Goal: Information Seeking & Learning: Get advice/opinions

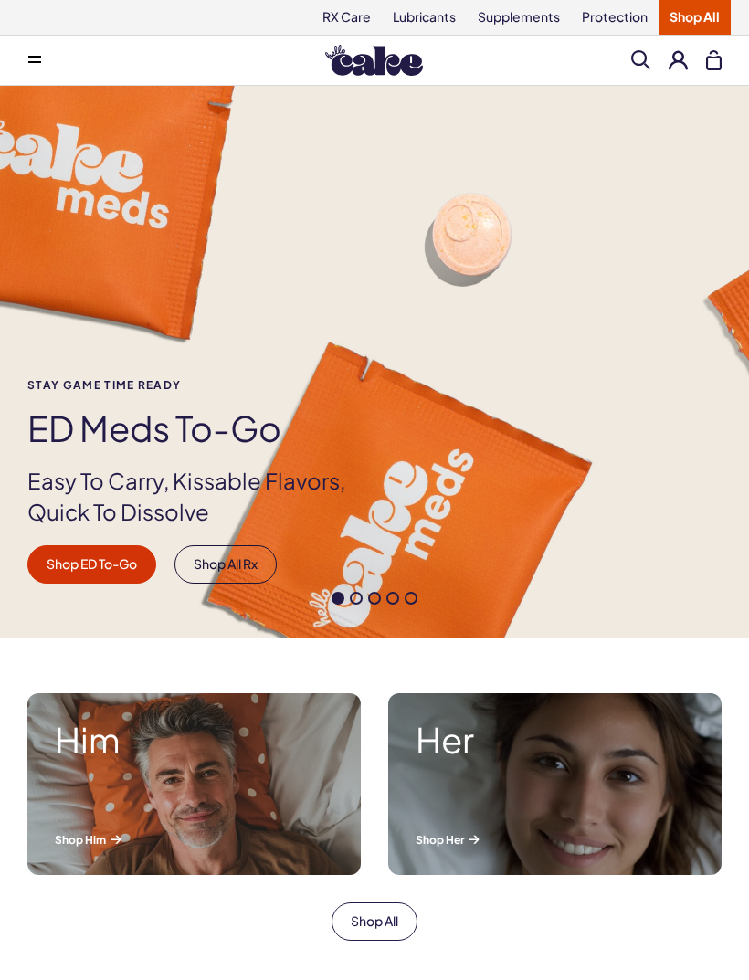
click at [478, 837] on span at bounding box center [473, 839] width 9 height 8
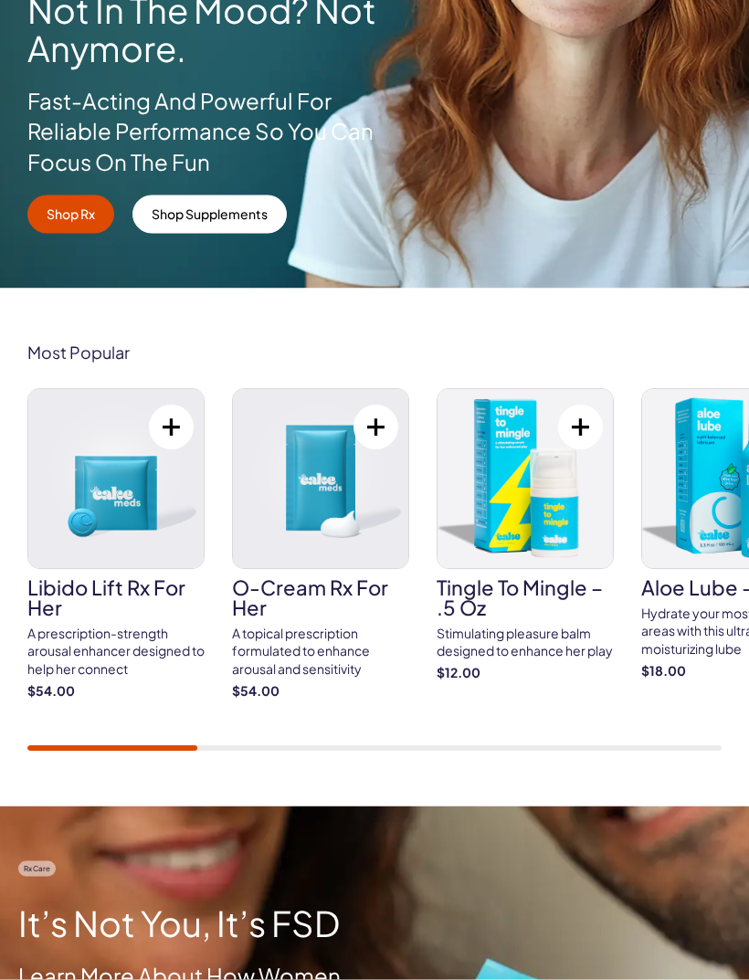
scroll to position [414, 0]
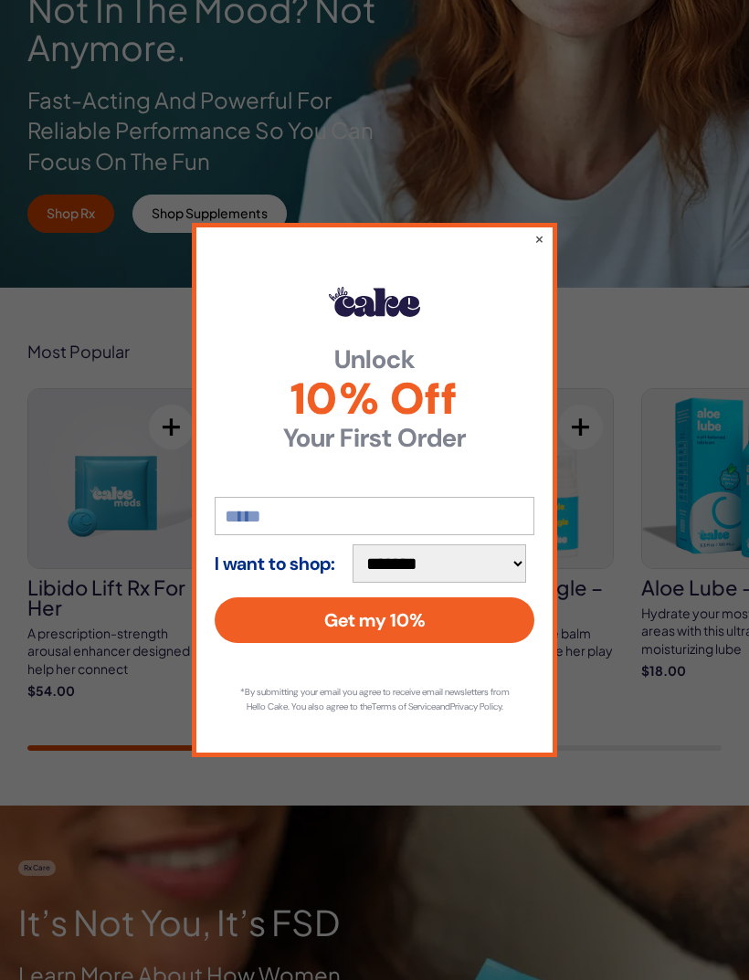
click at [539, 247] on button "×" at bounding box center [539, 238] width 10 height 18
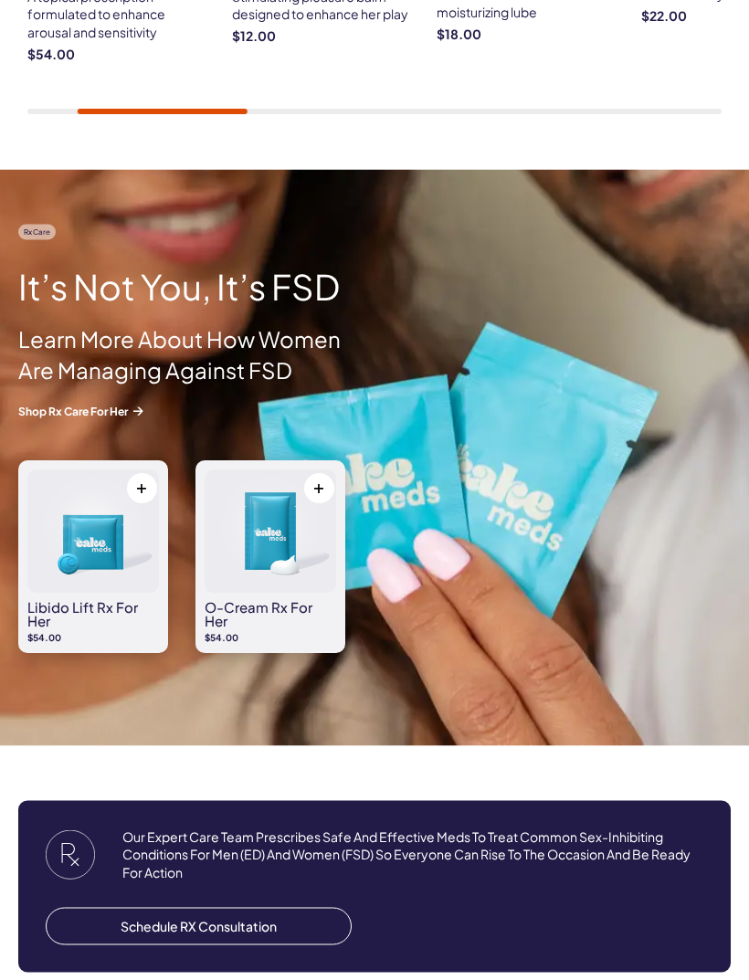
scroll to position [0, 0]
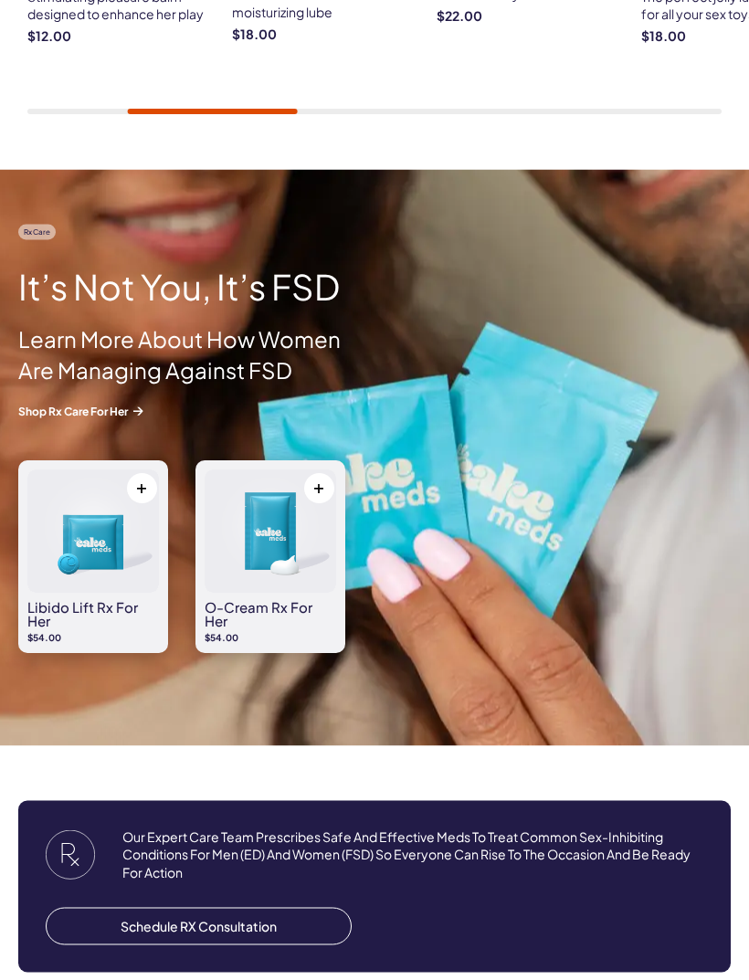
click at [58, 409] on link "Shop Rx Care For Her" at bounding box center [185, 412] width 335 height 16
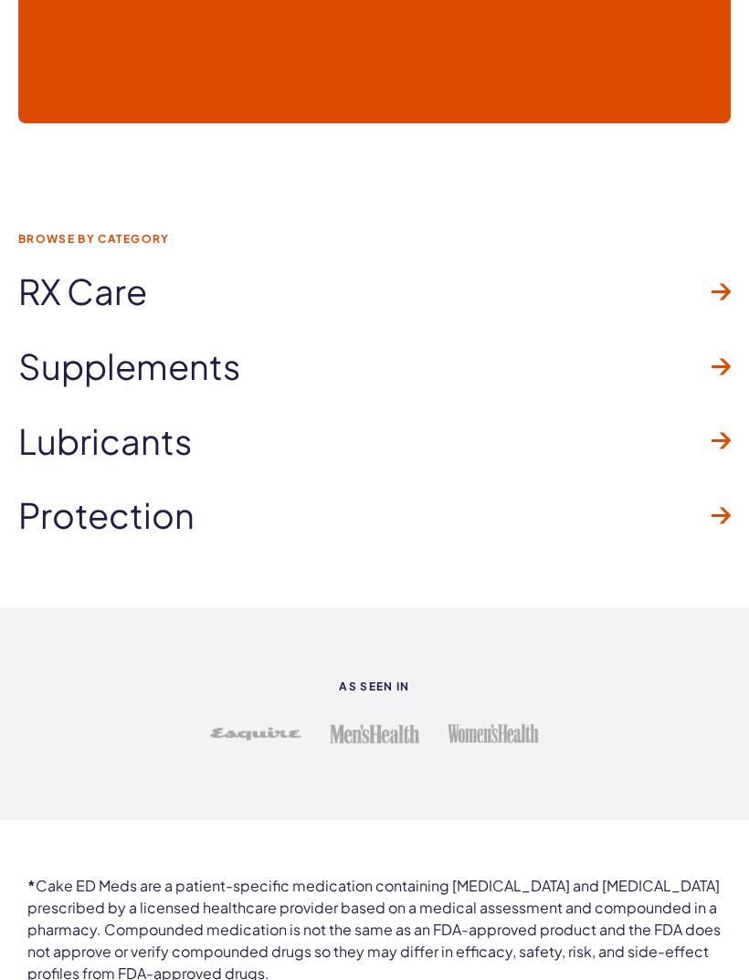
scroll to position [4624, 0]
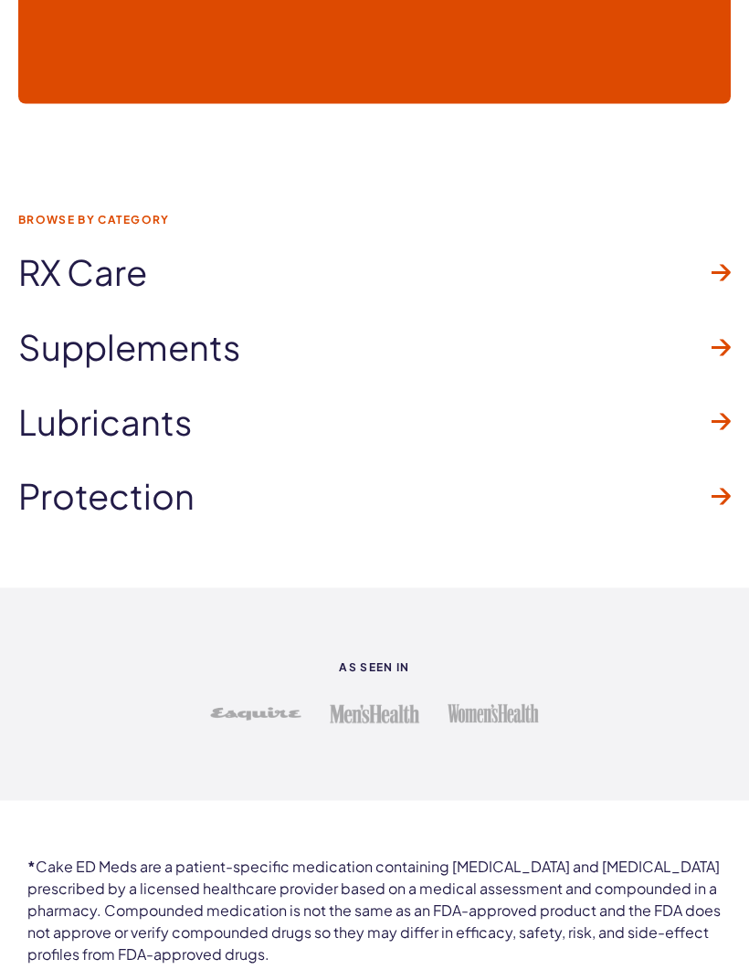
click at [121, 253] on span "RX Care" at bounding box center [82, 272] width 129 height 38
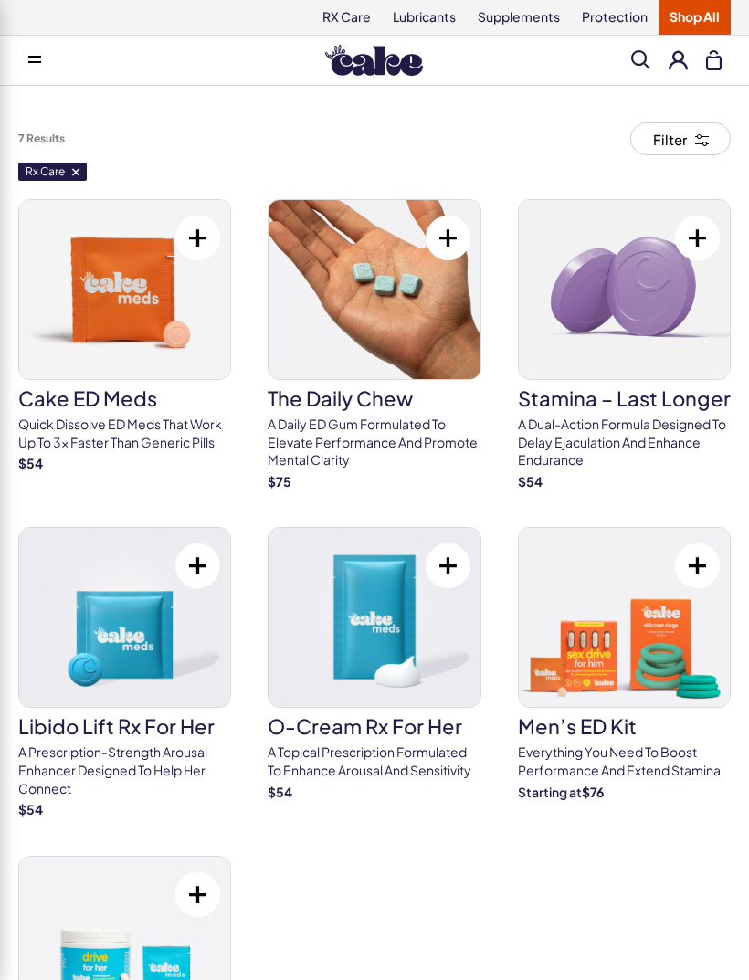
click at [34, 58] on span at bounding box center [34, 60] width 13 height 9
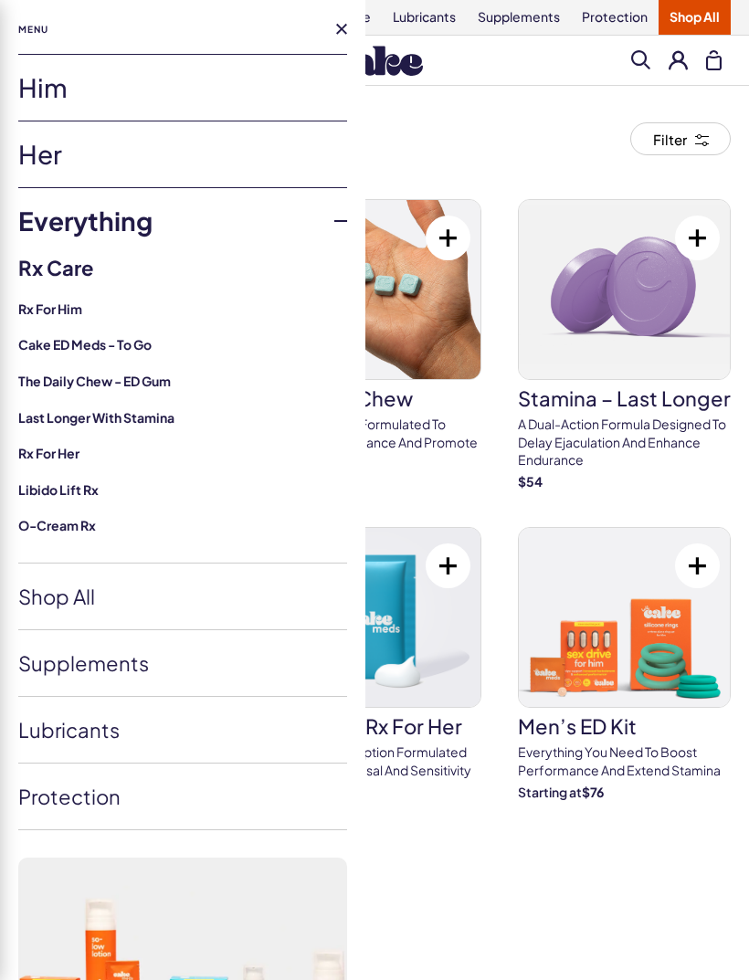
click at [73, 488] on link "Libido Lift Rx" at bounding box center [58, 489] width 80 height 16
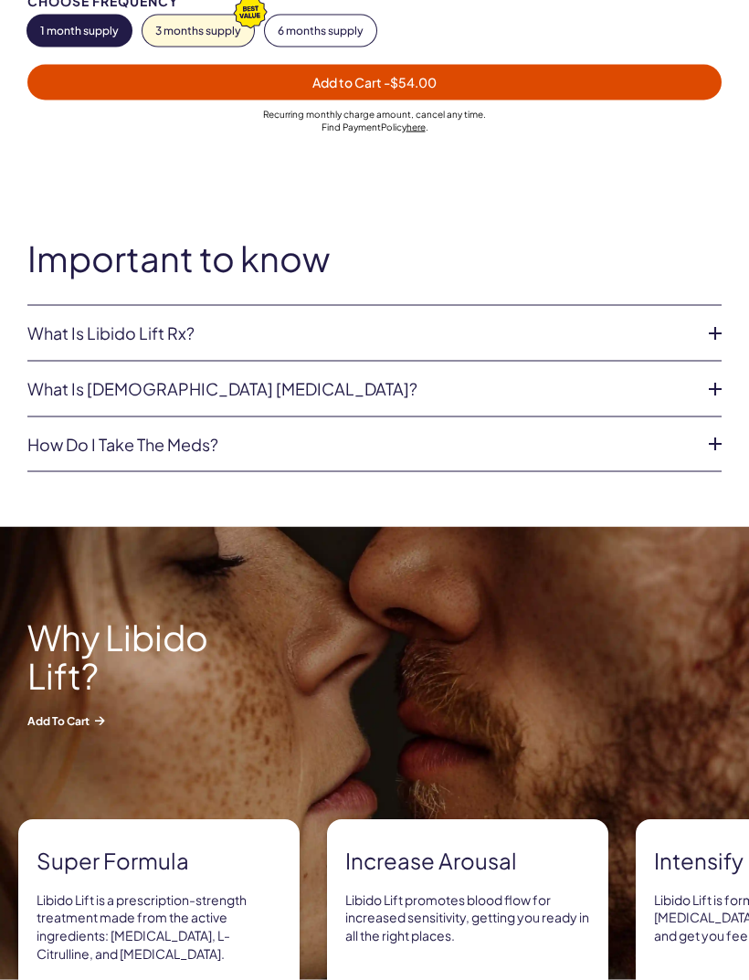
scroll to position [1345, 0]
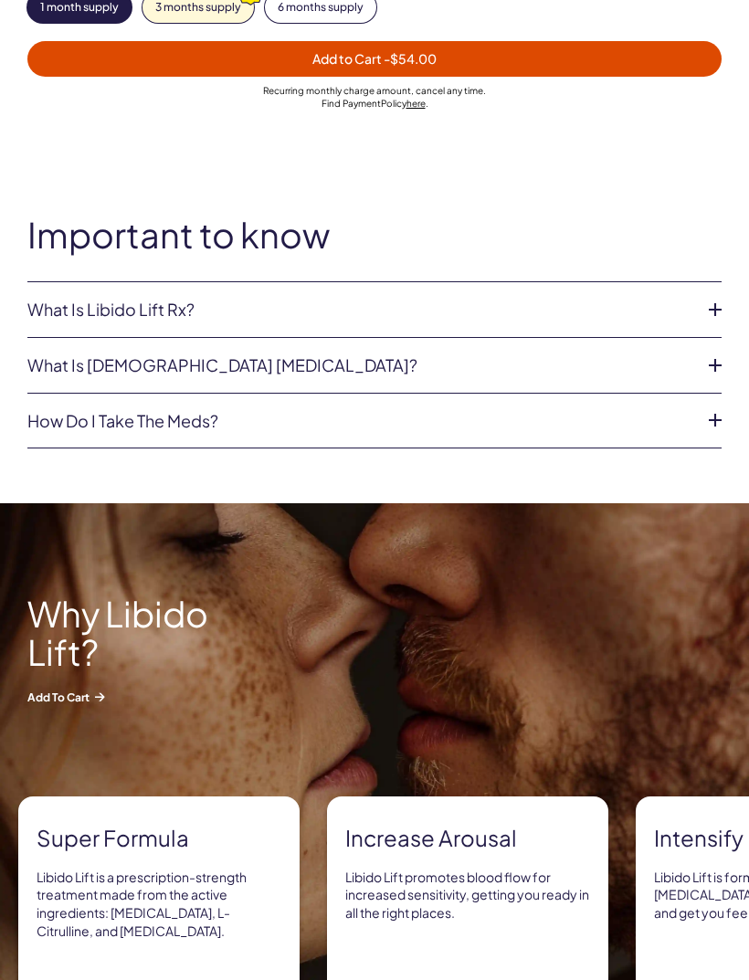
click at [58, 364] on link "What is female sexual dysfunction?" at bounding box center [359, 365] width 665 height 18
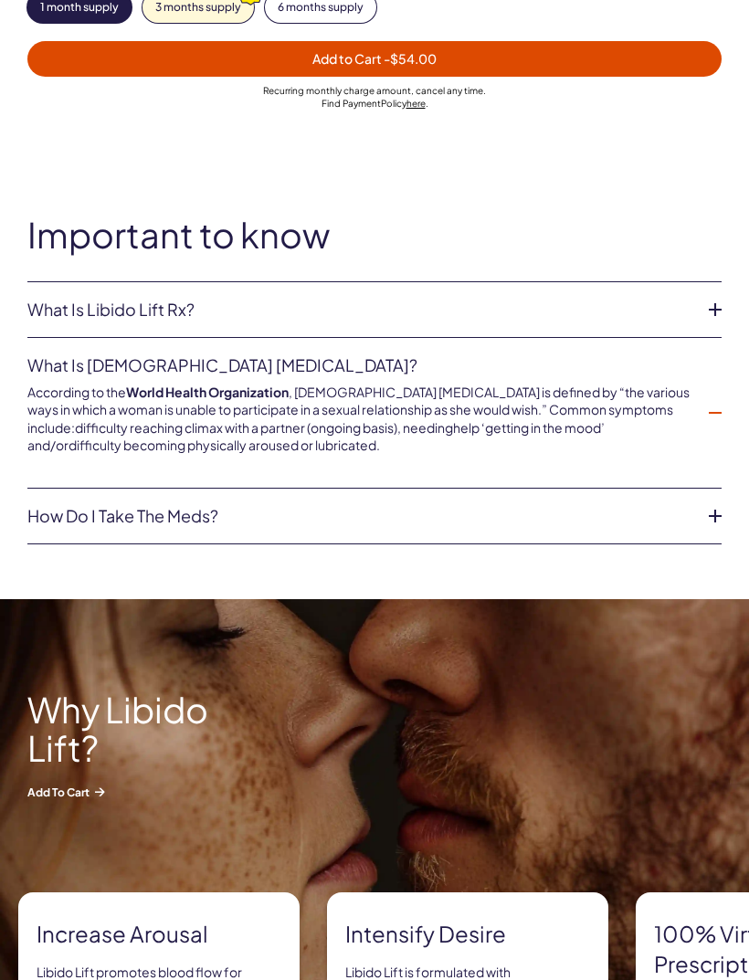
click at [65, 308] on link "What is Libido Lift Rx?" at bounding box center [359, 309] width 665 height 18
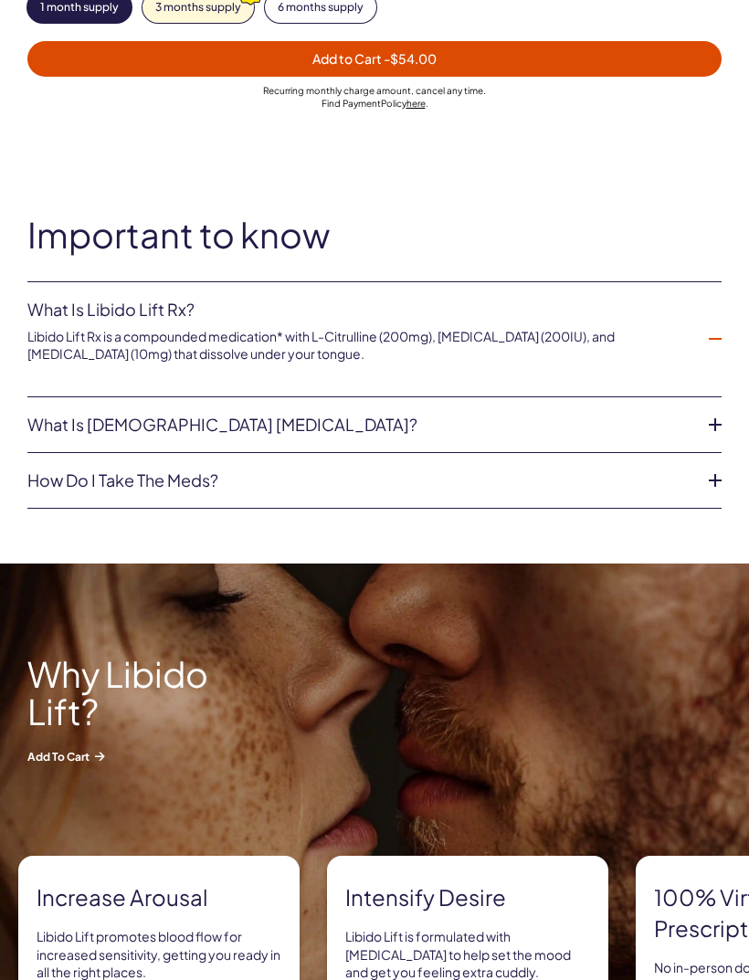
click at [98, 484] on link "How do I take the meds?" at bounding box center [359, 480] width 665 height 18
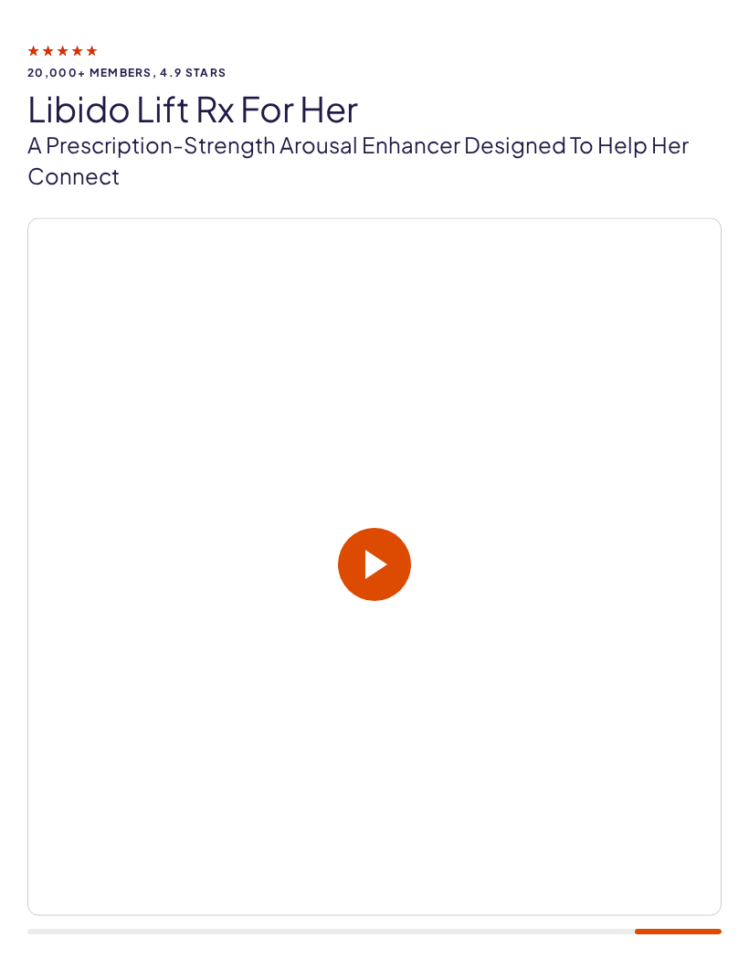
scroll to position [0, 0]
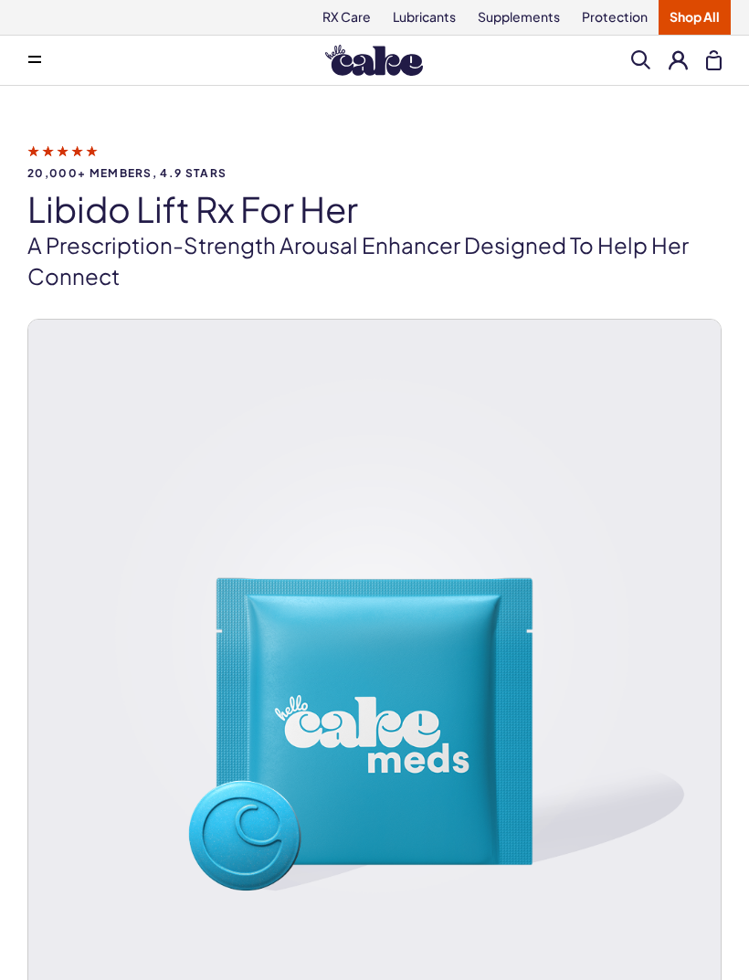
click at [31, 66] on button at bounding box center [34, 60] width 37 height 37
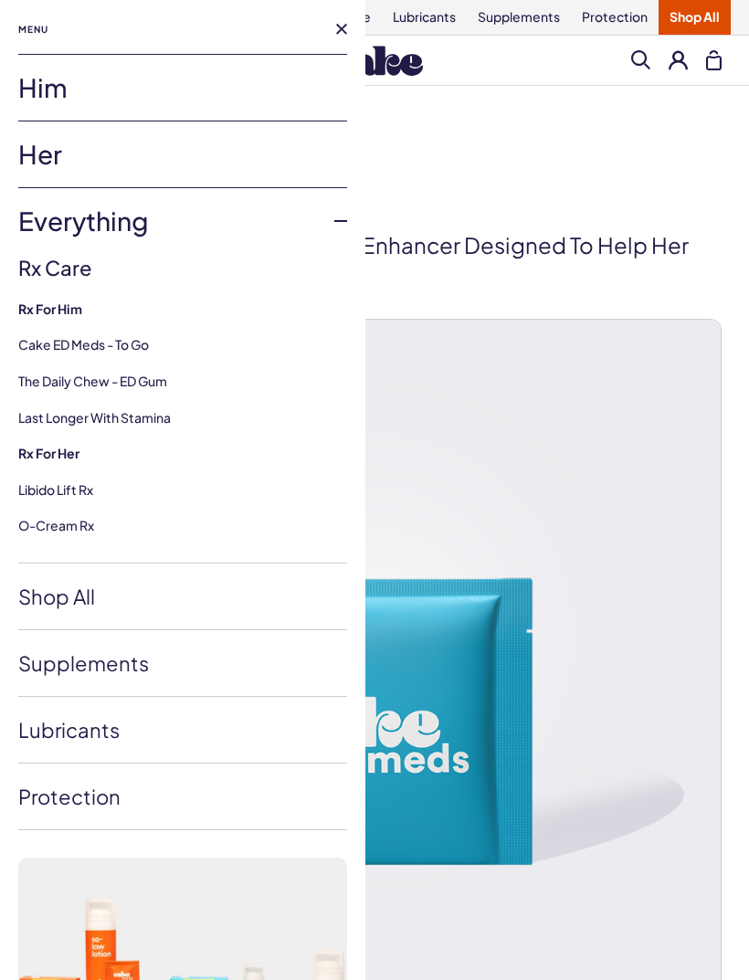
click at [63, 231] on link "Everything" at bounding box center [182, 221] width 329 height 66
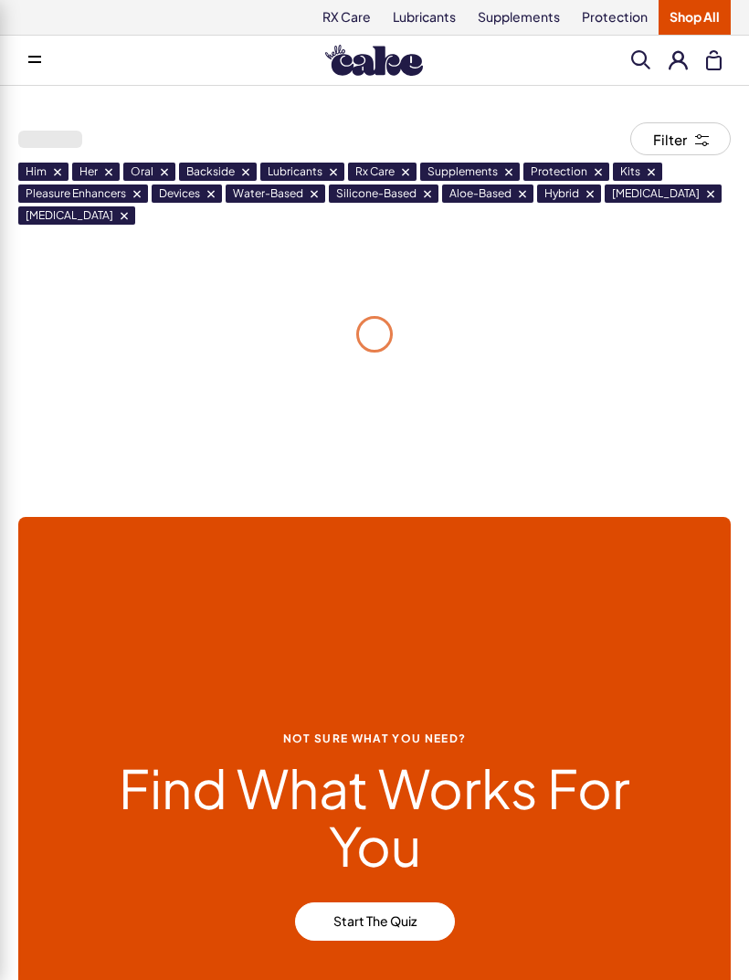
click at [35, 66] on button at bounding box center [34, 60] width 37 height 37
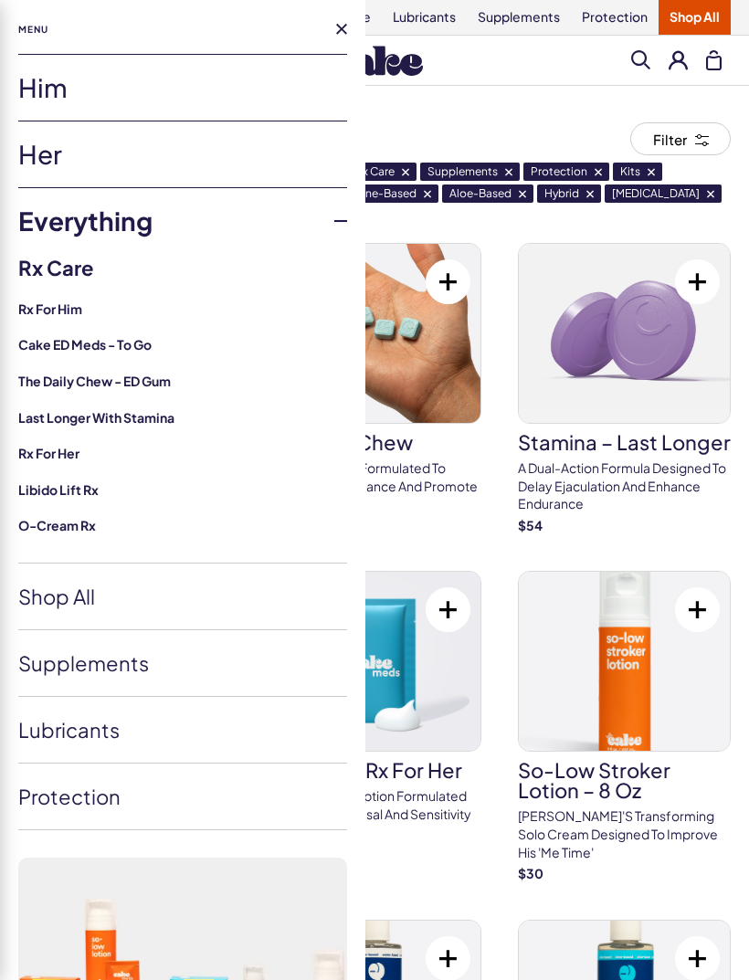
click at [30, 168] on link "Her" at bounding box center [182, 154] width 329 height 66
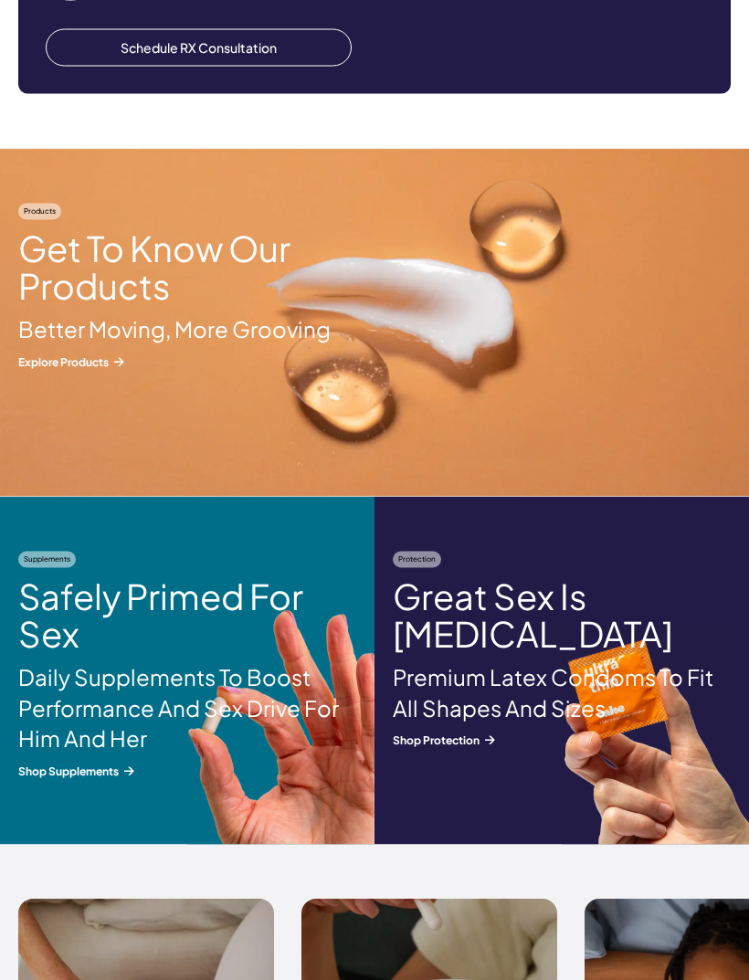
scroll to position [1941, 0]
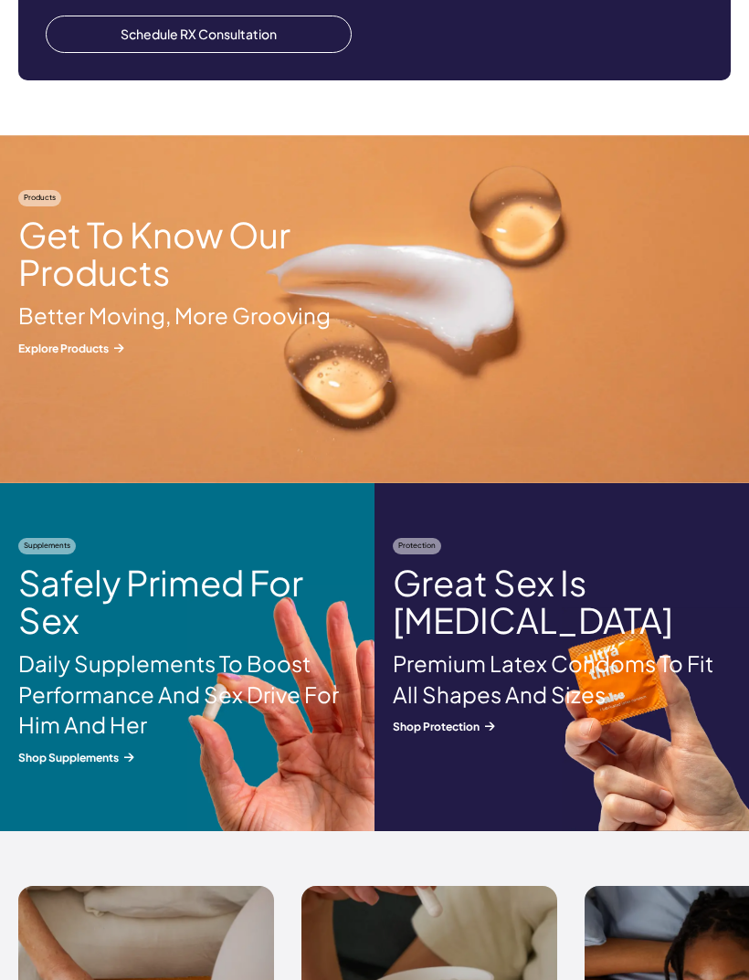
click at [49, 352] on img at bounding box center [374, 309] width 749 height 348
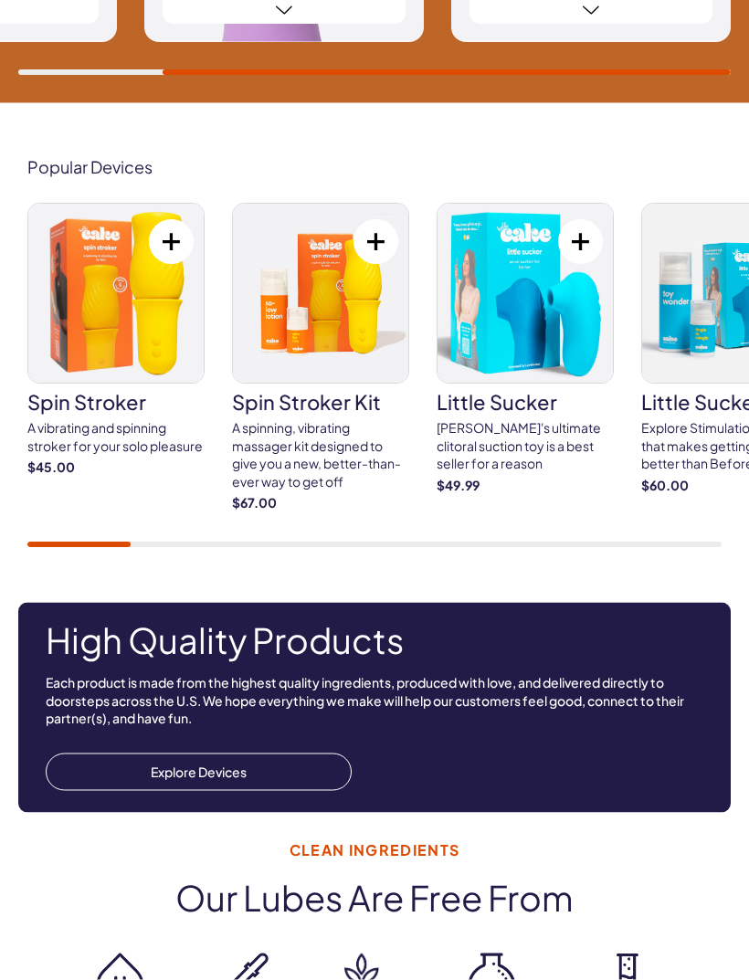
scroll to position [1616, 0]
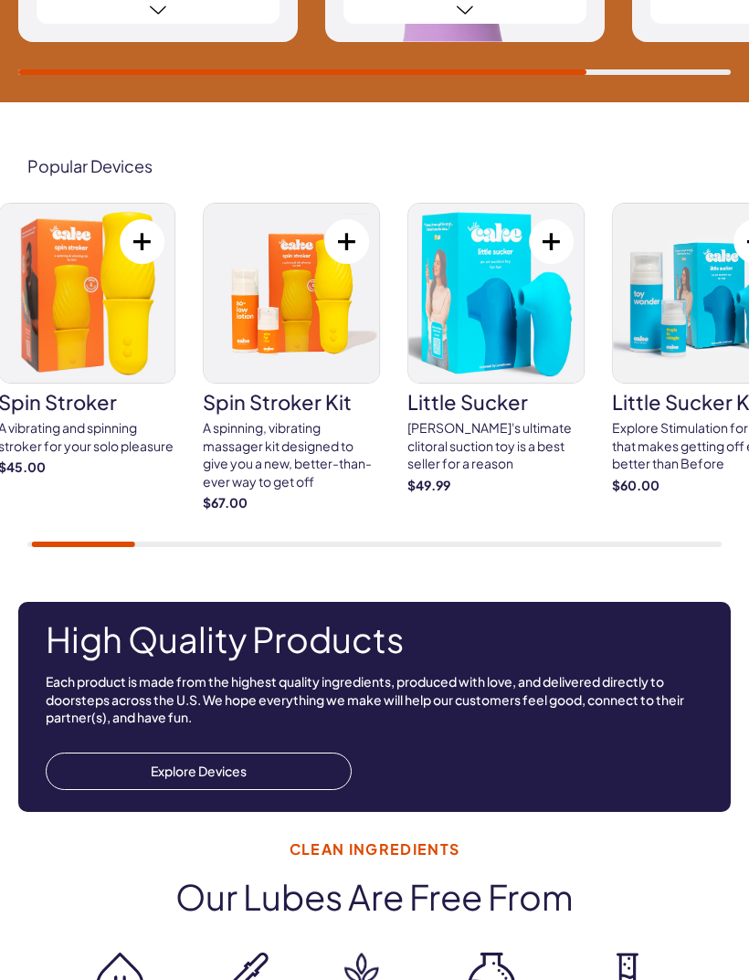
click at [603, 257] on div "spin stroker A vibrating and spinning stroker for your solo pleasure $45.00" at bounding box center [345, 358] width 694 height 311
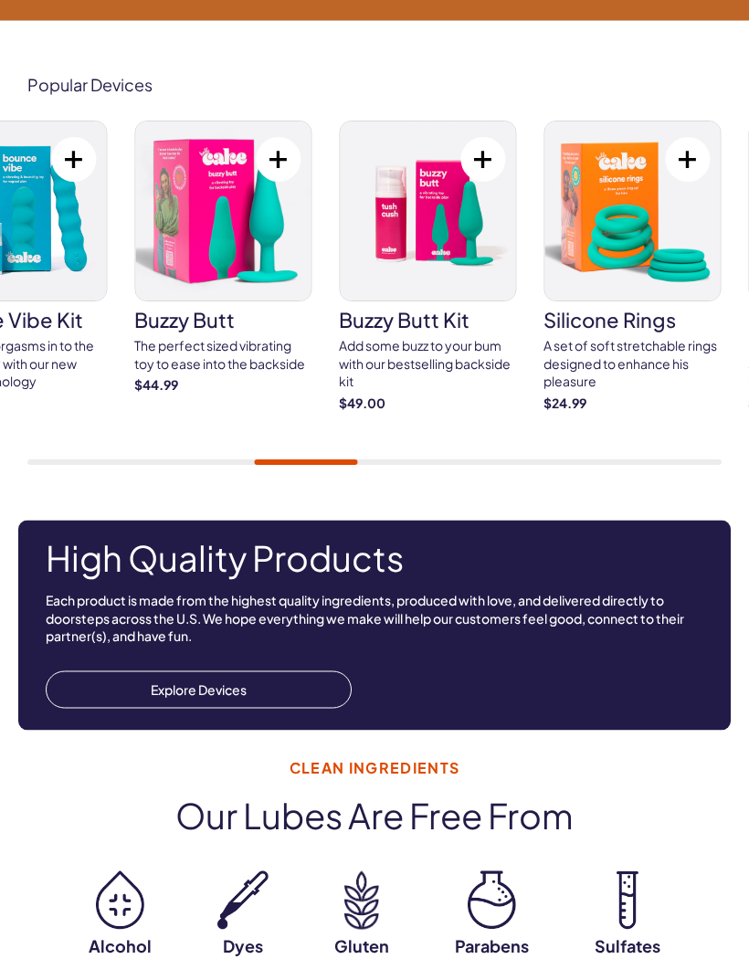
scroll to position [1698, 0]
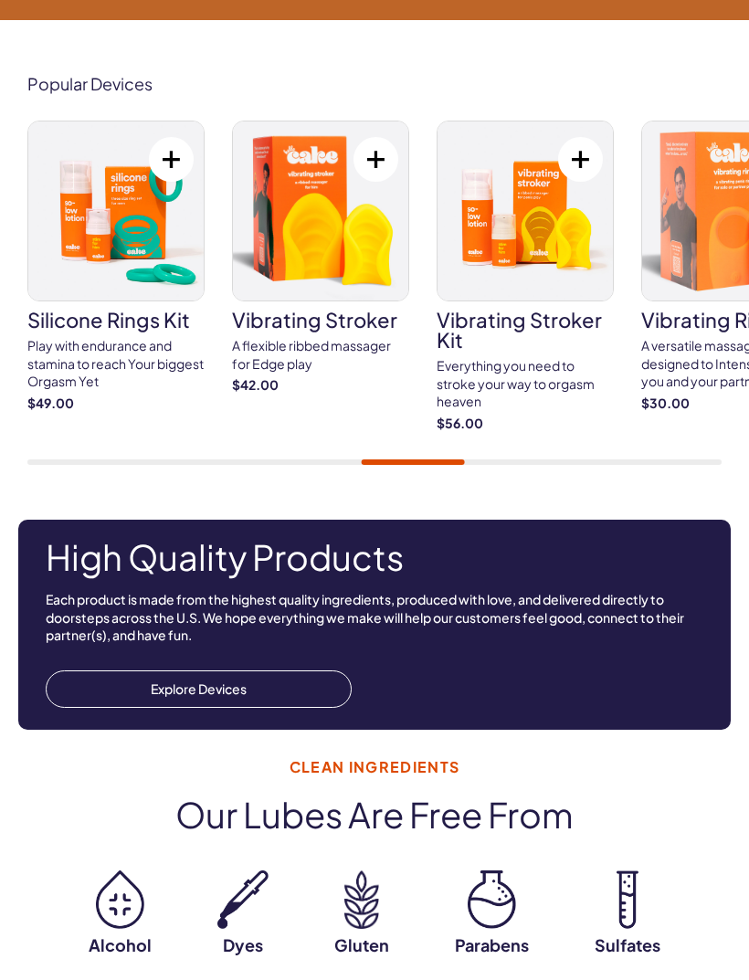
click at [365, 320] on h3 "vibrating stroker" at bounding box center [320, 319] width 177 height 20
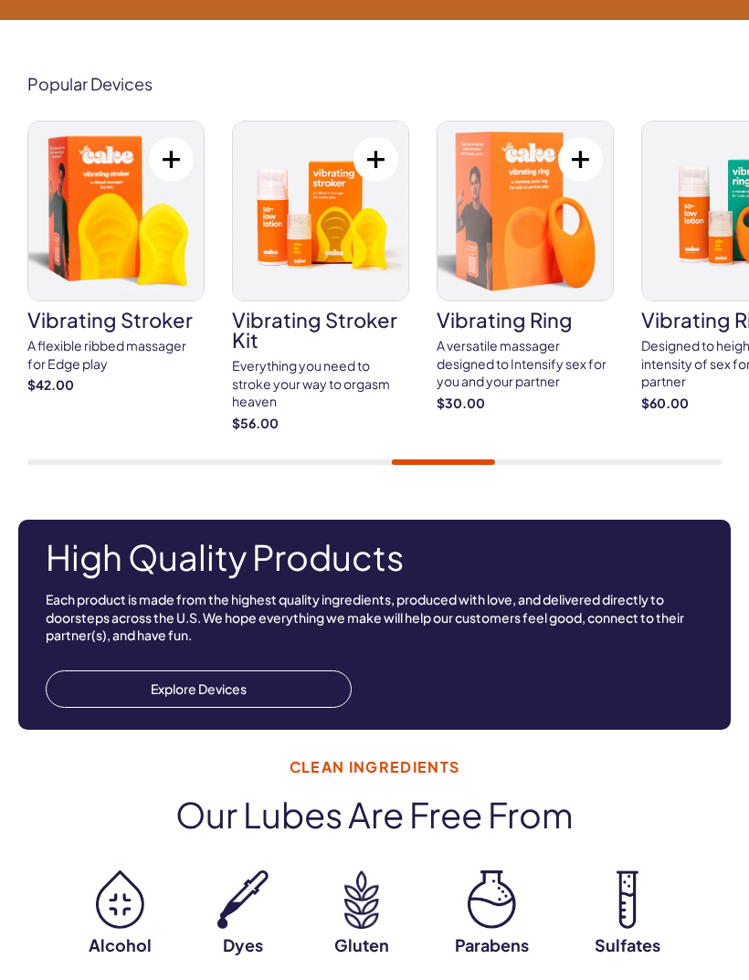
scroll to position [1757, 0]
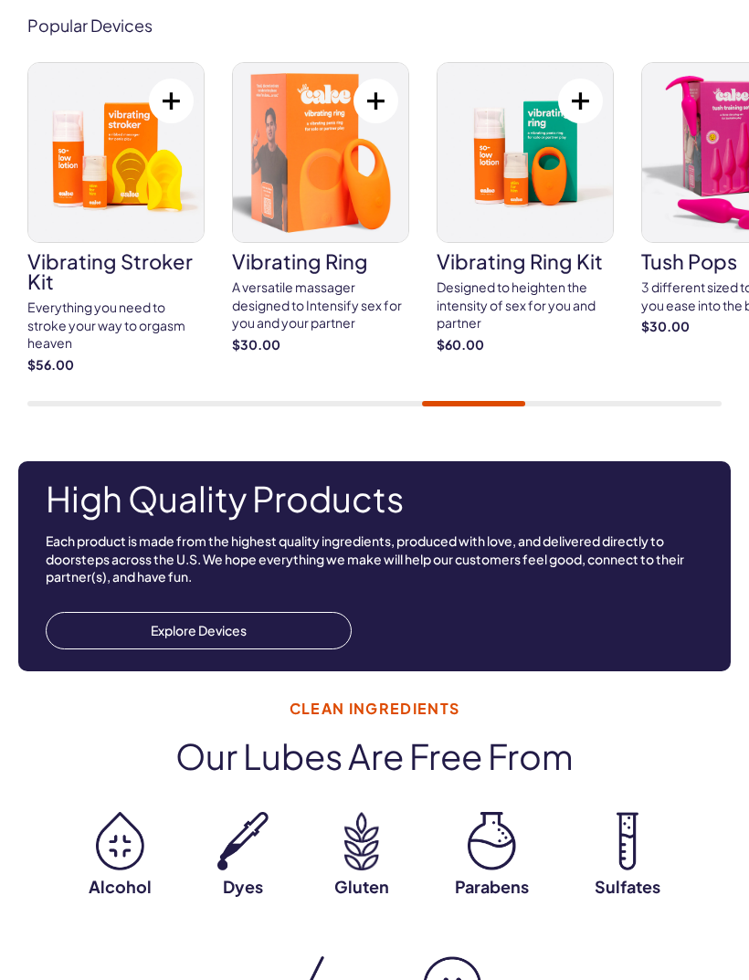
click at [278, 154] on img at bounding box center [320, 152] width 175 height 179
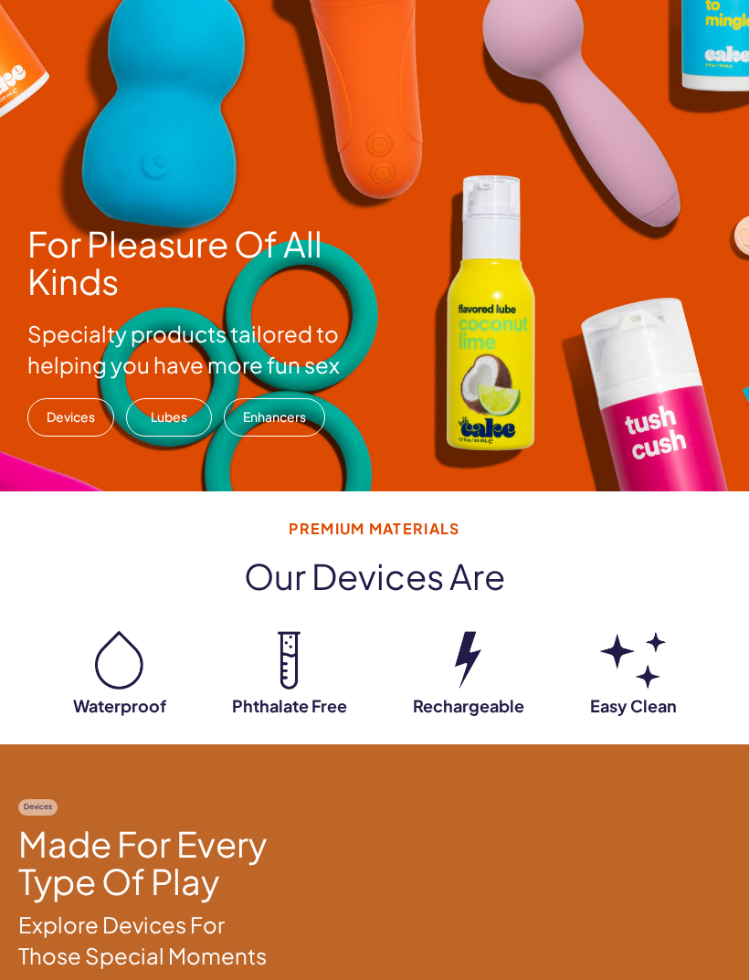
scroll to position [0, 0]
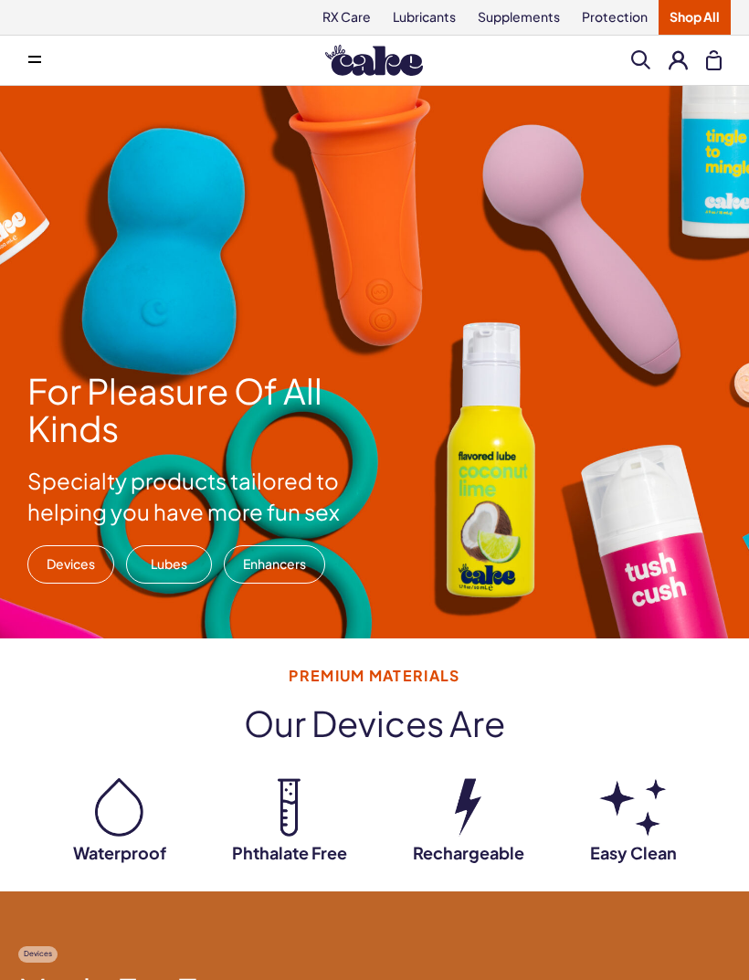
click at [36, 59] on span at bounding box center [34, 60] width 13 height 9
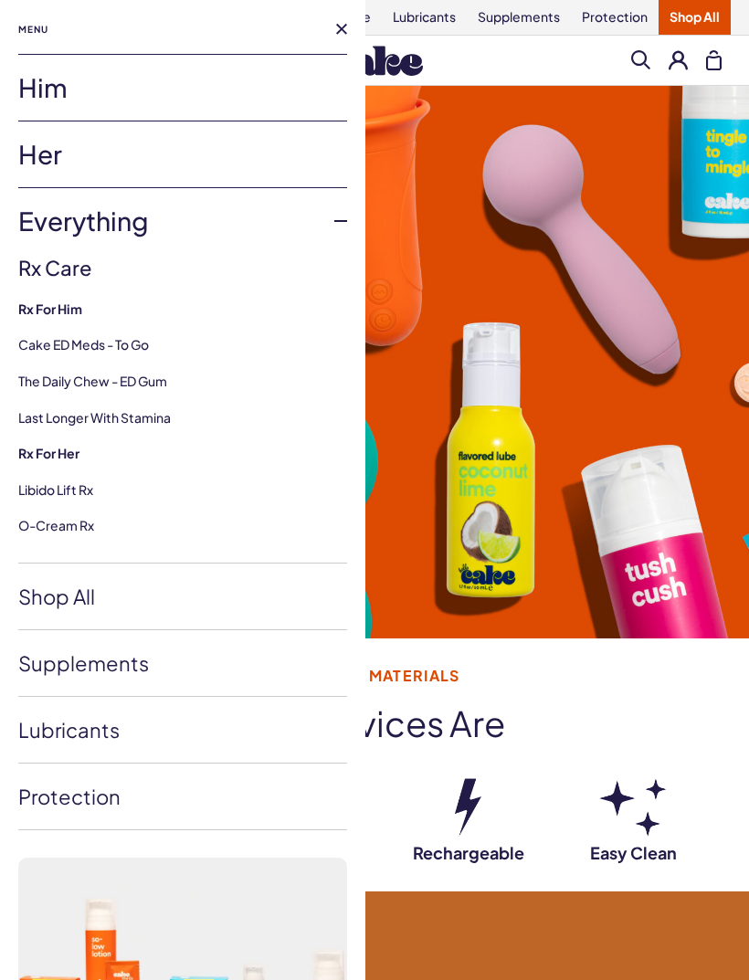
click at [37, 157] on link "Her" at bounding box center [182, 154] width 329 height 66
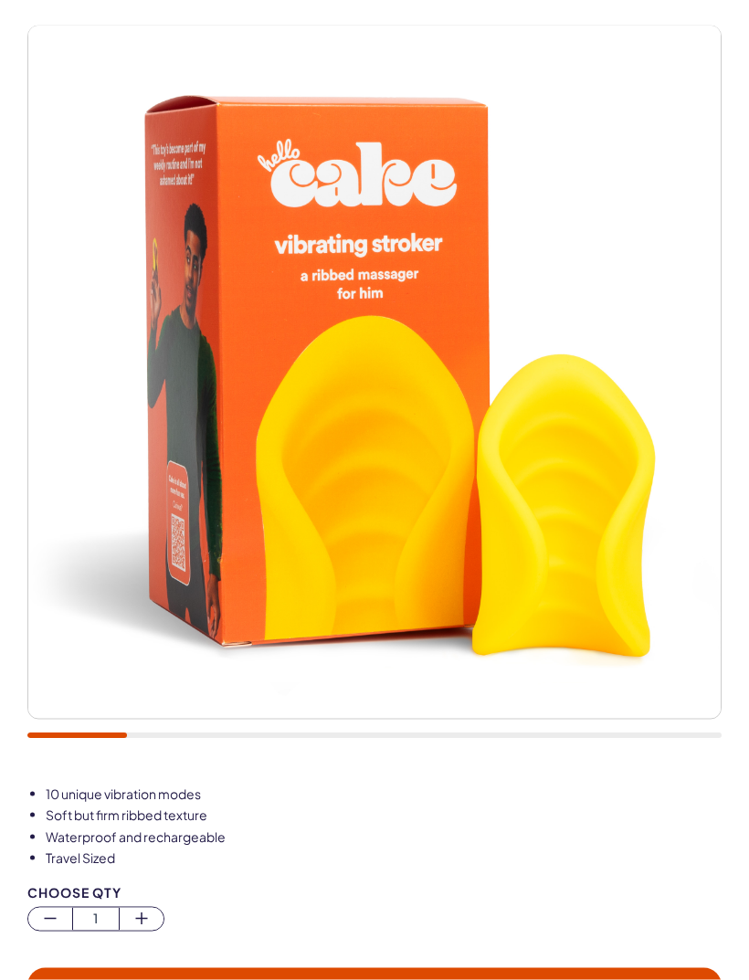
scroll to position [264, 0]
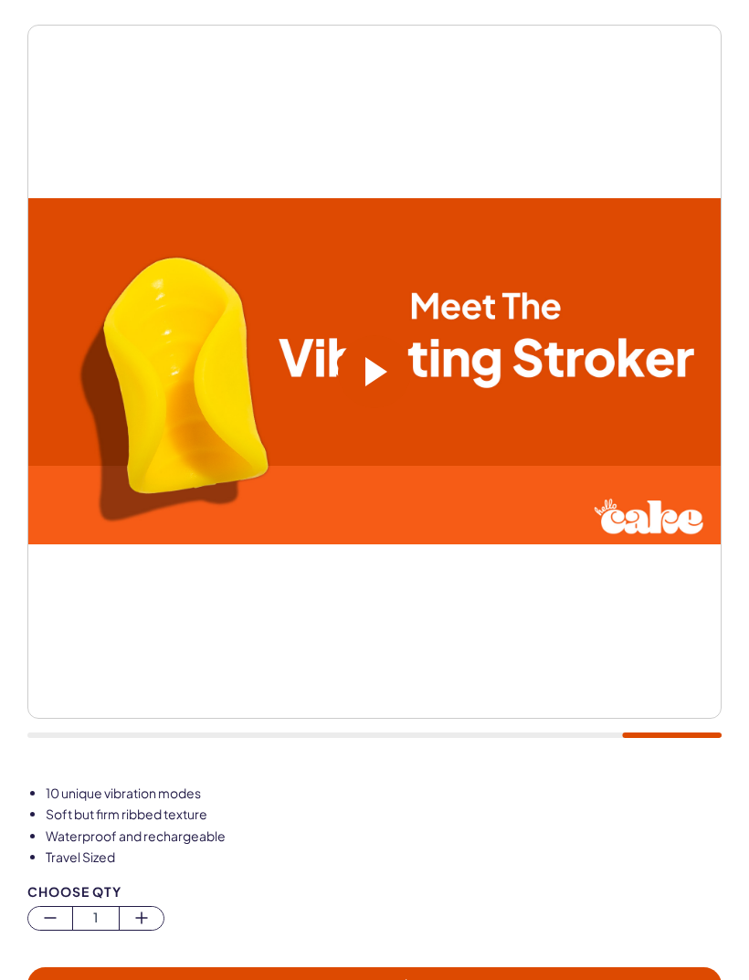
click at [368, 375] on span at bounding box center [376, 371] width 22 height 29
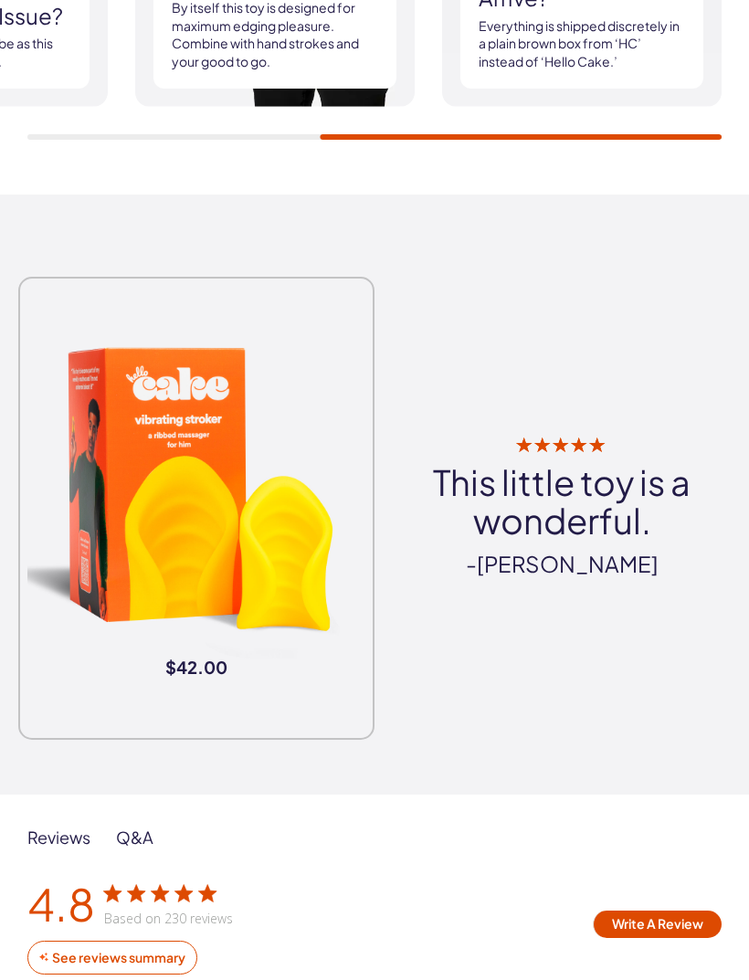
scroll to position [2801, 0]
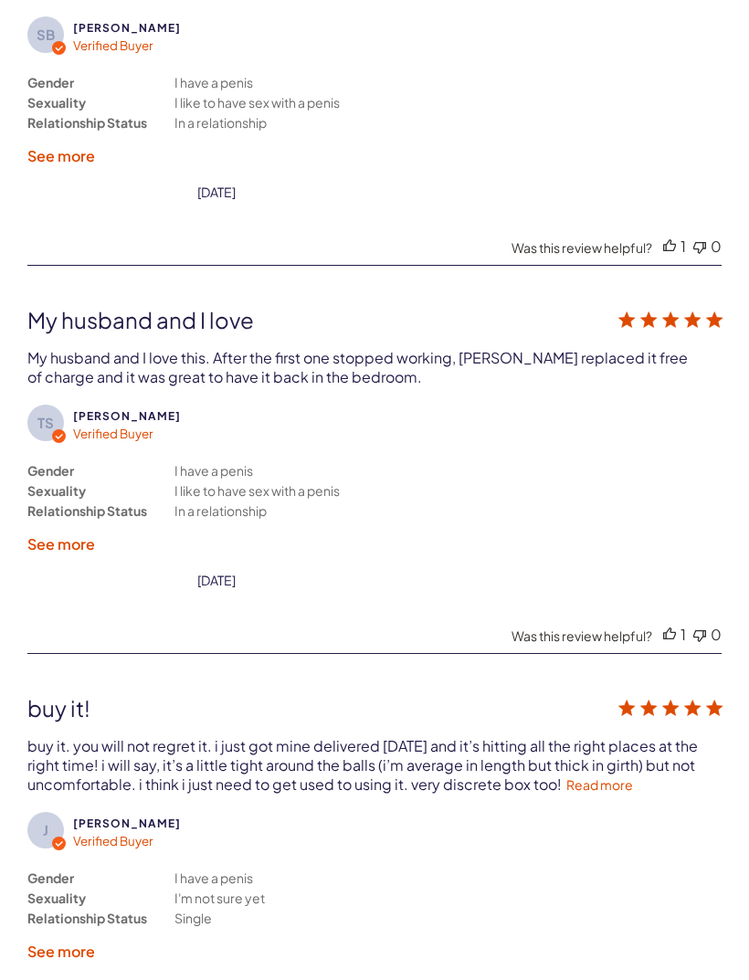
scroll to position [4995, 0]
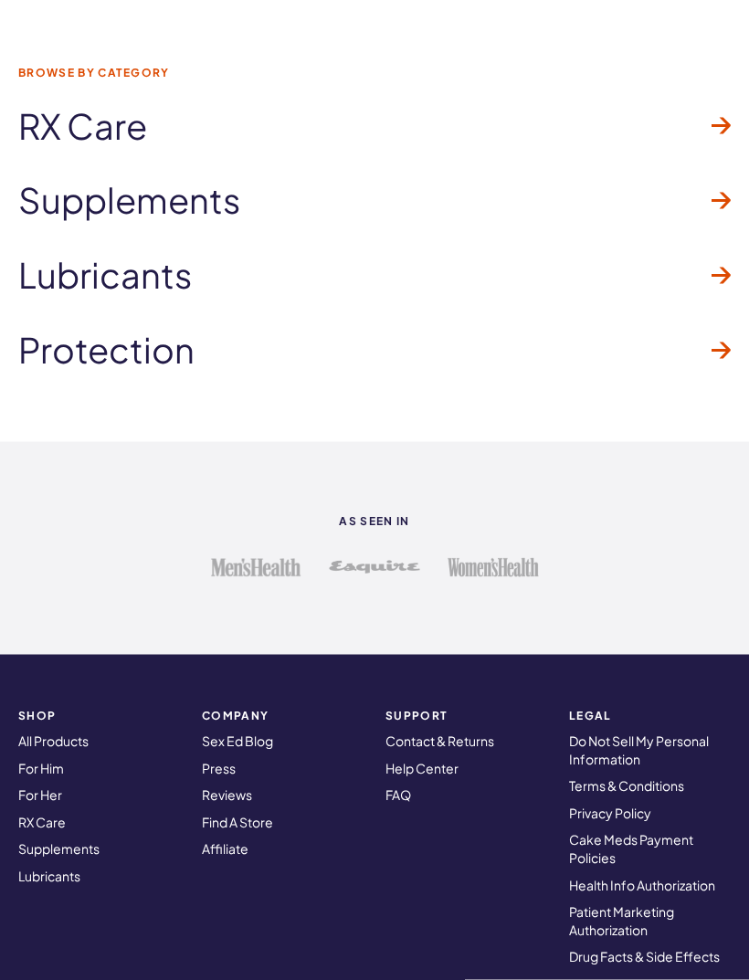
scroll to position [4767, 0]
click at [109, 283] on link "Lubricants" at bounding box center [374, 273] width 712 height 75
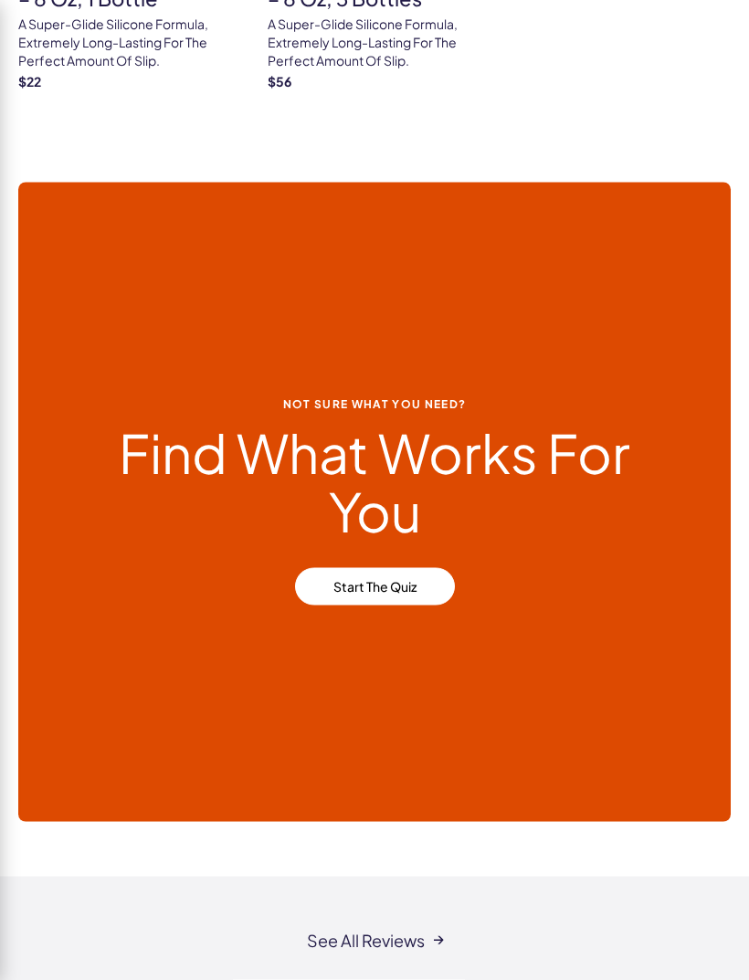
scroll to position [3225, 0]
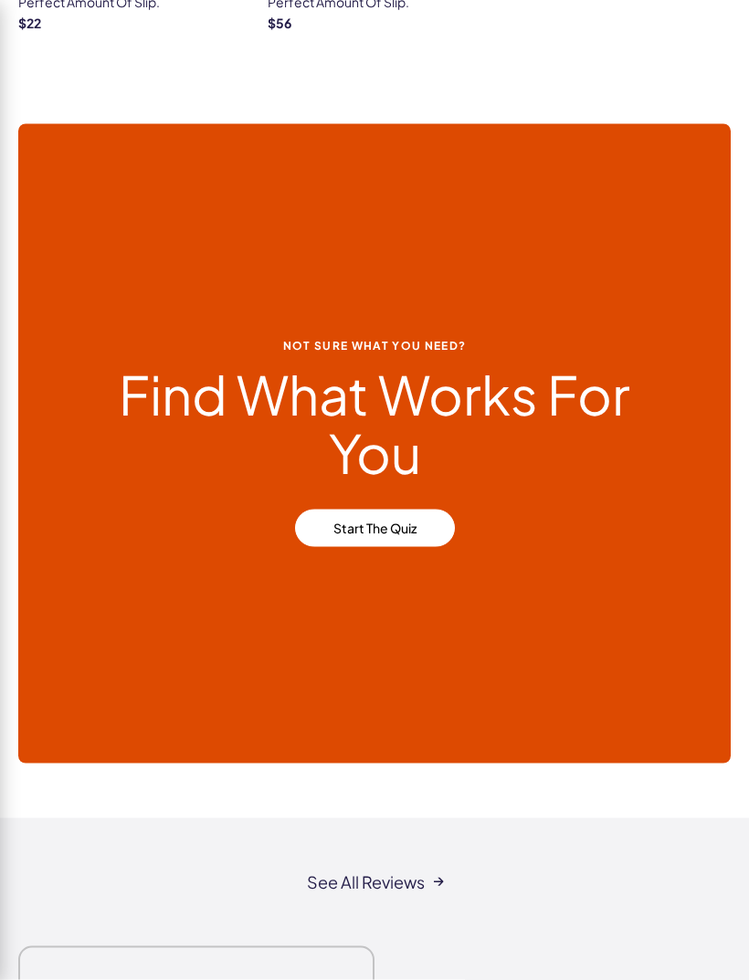
click at [356, 509] on link "Start the Quiz" at bounding box center [375, 528] width 160 height 38
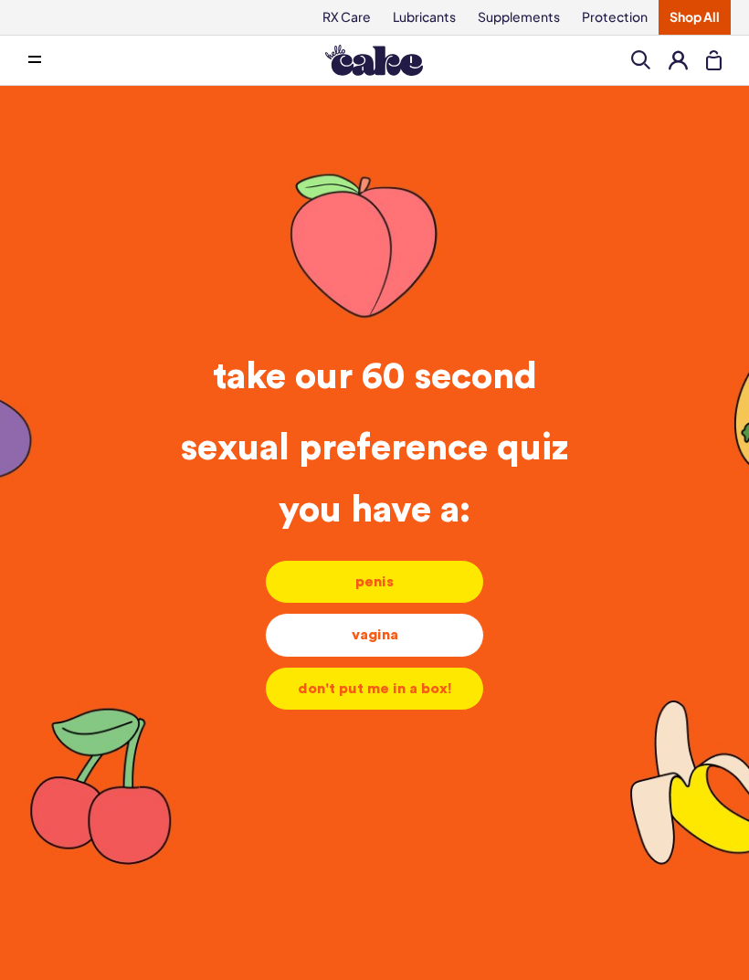
click at [431, 645] on div "vagina" at bounding box center [374, 634] width 188 height 20
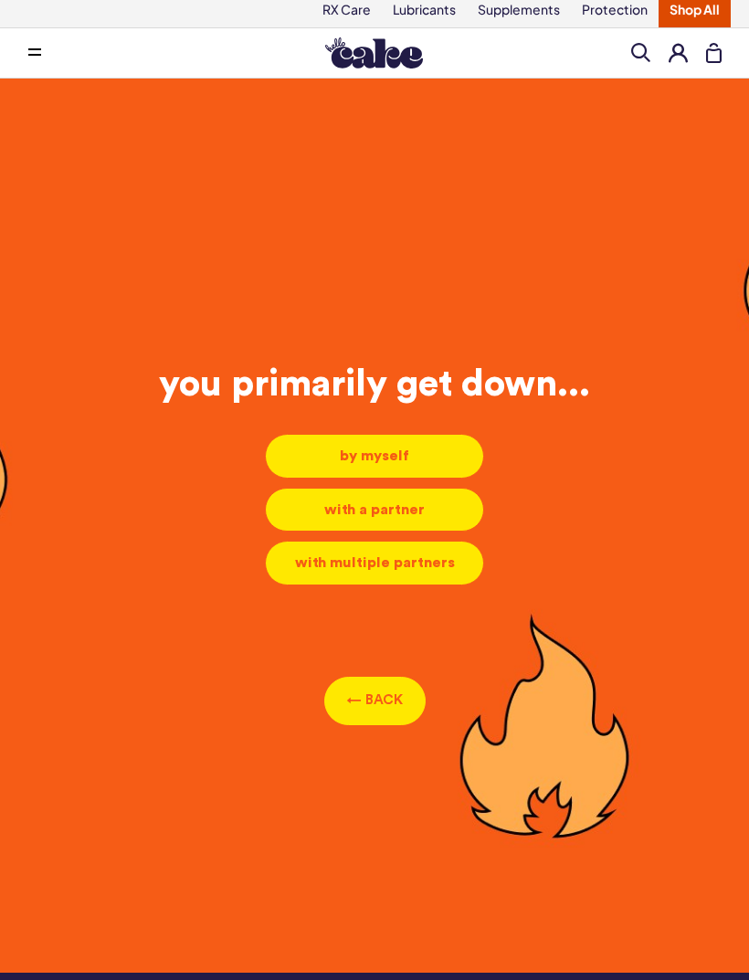
scroll to position [7, 0]
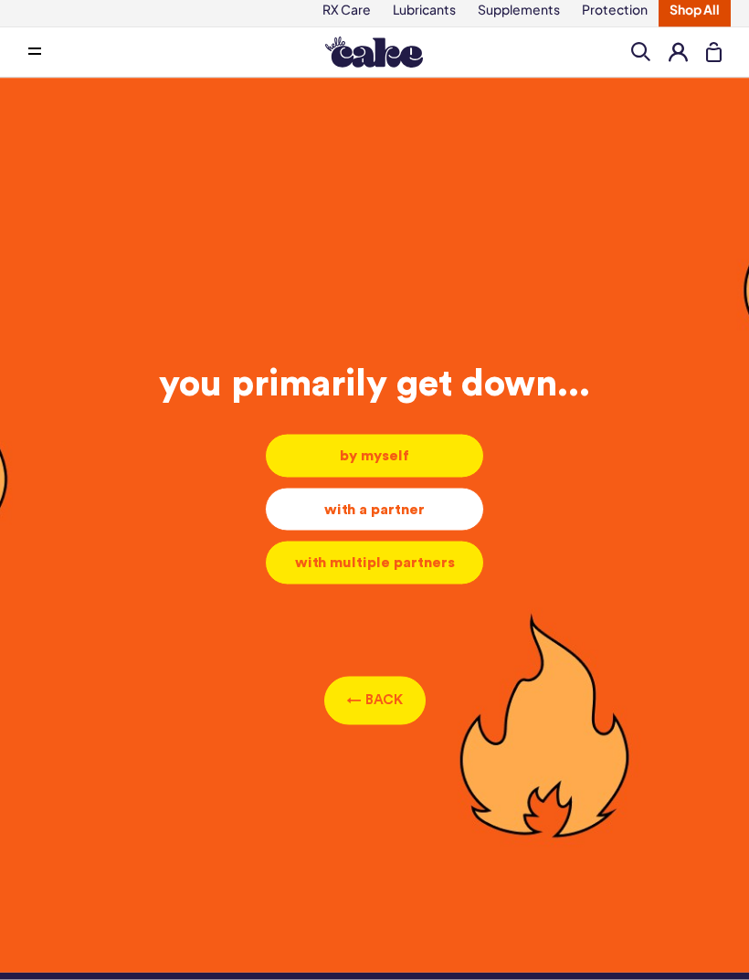
click at [320, 510] on div "with a partner" at bounding box center [374, 509] width 188 height 20
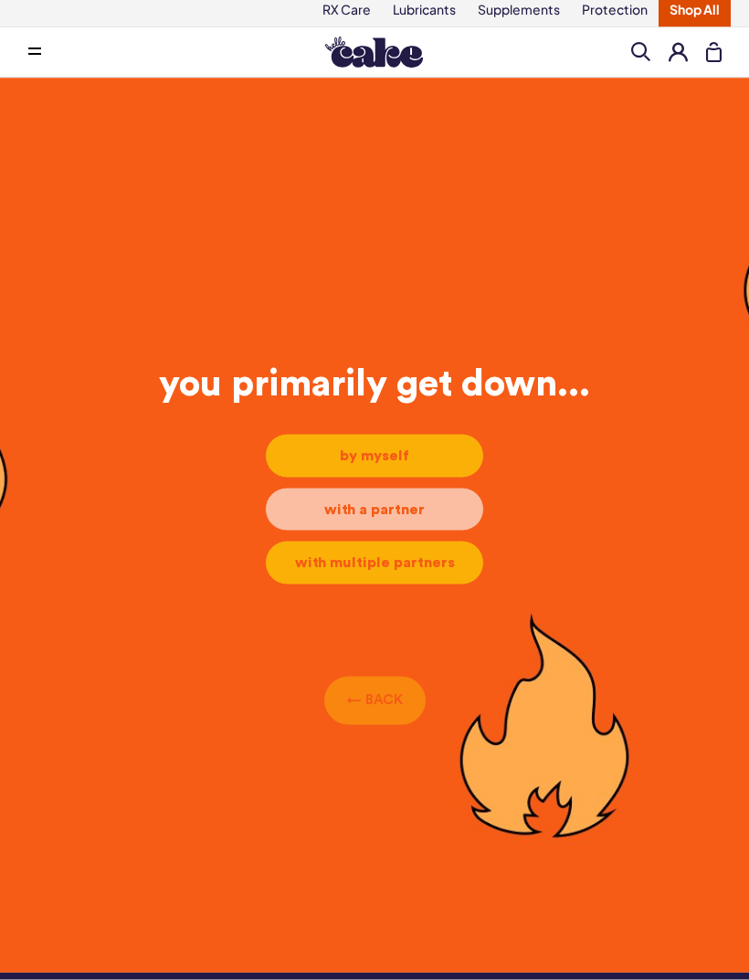
scroll to position [8, 0]
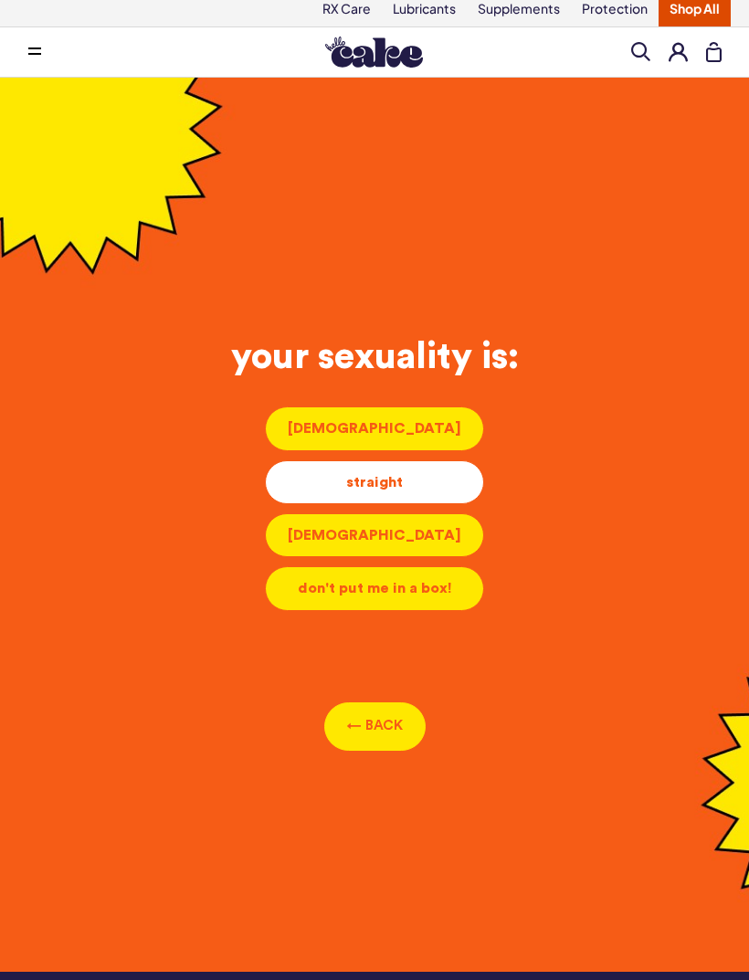
click at [320, 488] on div "straight" at bounding box center [374, 482] width 188 height 20
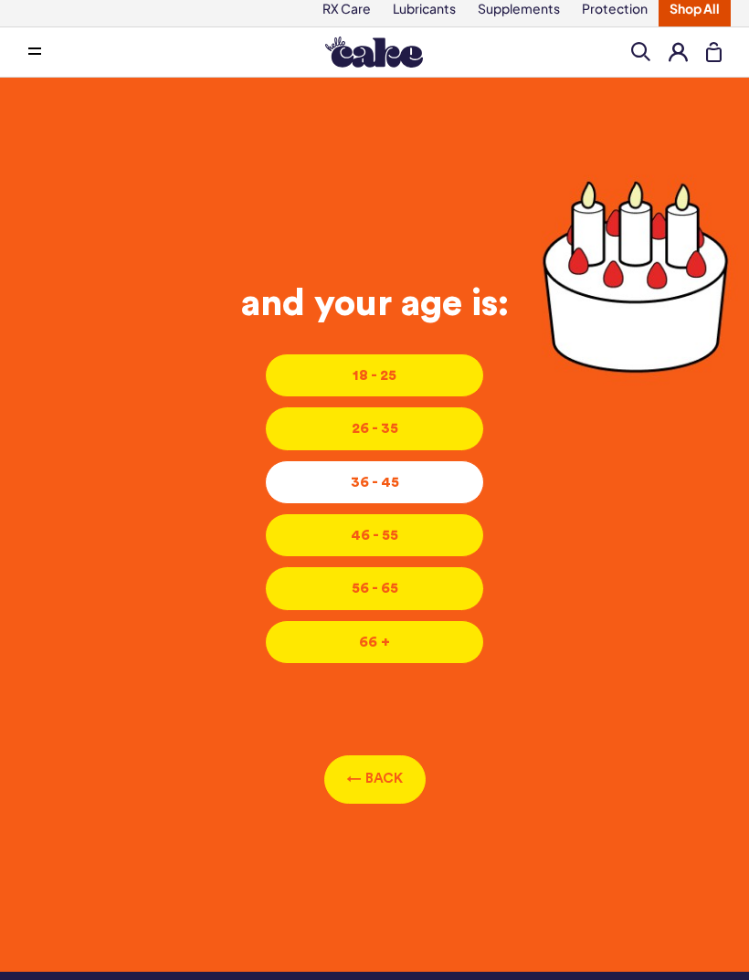
click at [309, 485] on div "36 - 45" at bounding box center [374, 482] width 188 height 20
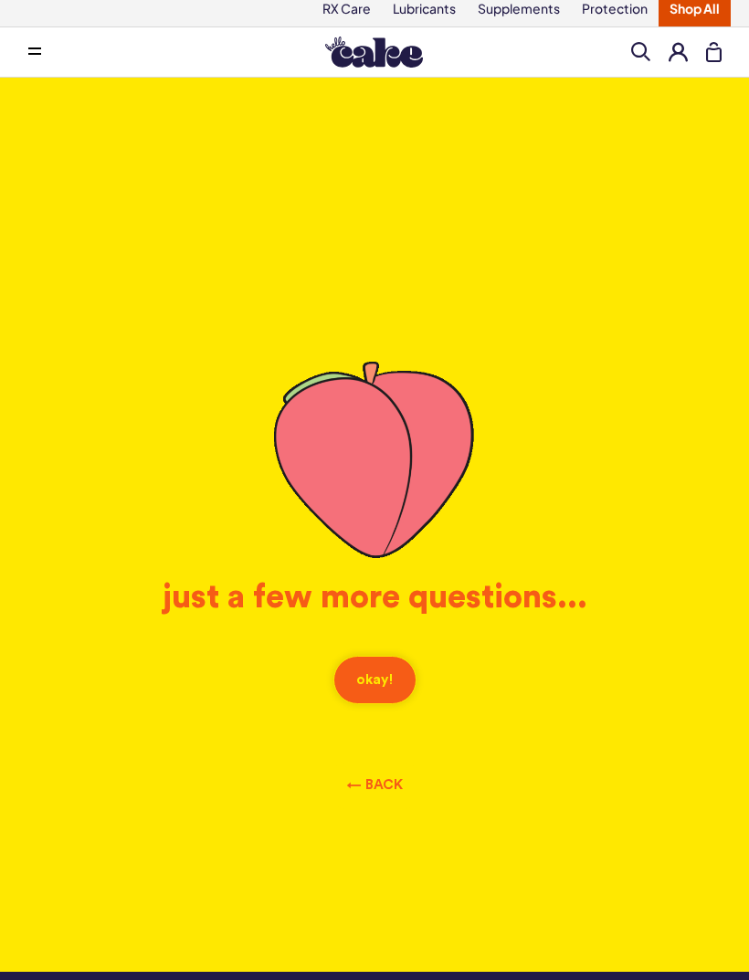
click at [382, 676] on button "okay!" at bounding box center [374, 679] width 83 height 48
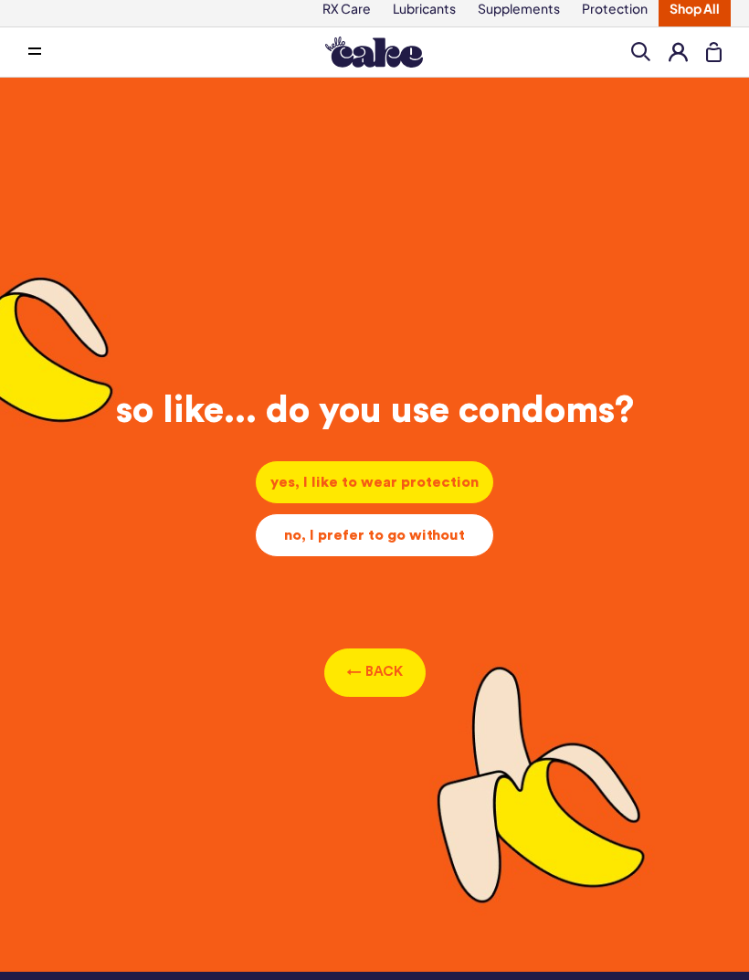
click at [312, 545] on div "no, I prefer to go without" at bounding box center [374, 535] width 208 height 20
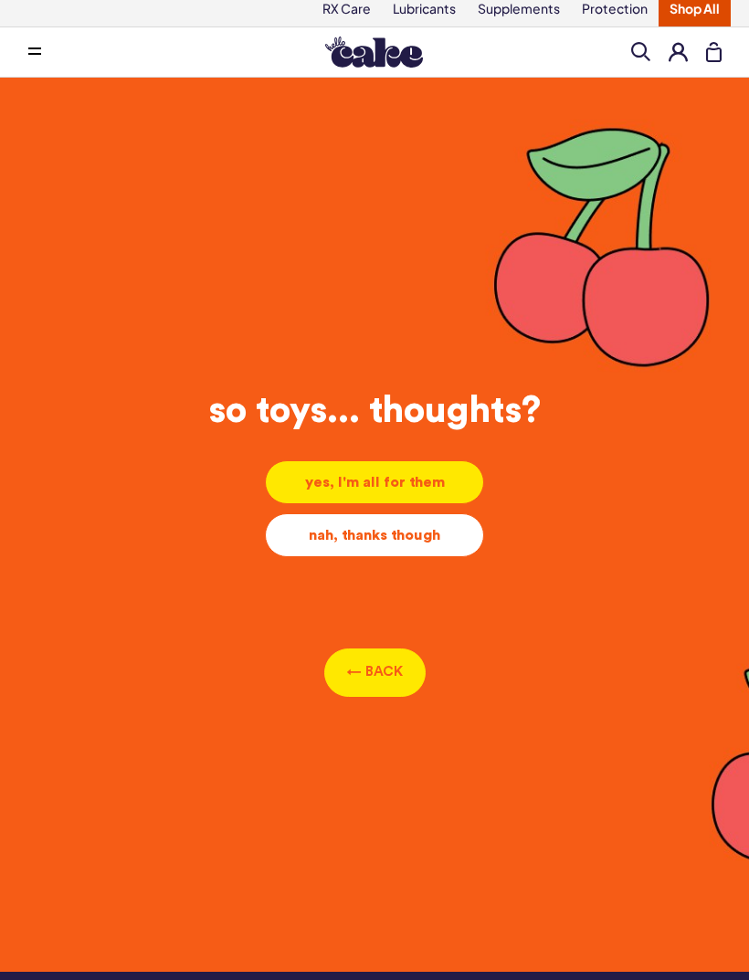
click at [330, 545] on div "nah, thanks though" at bounding box center [374, 535] width 188 height 20
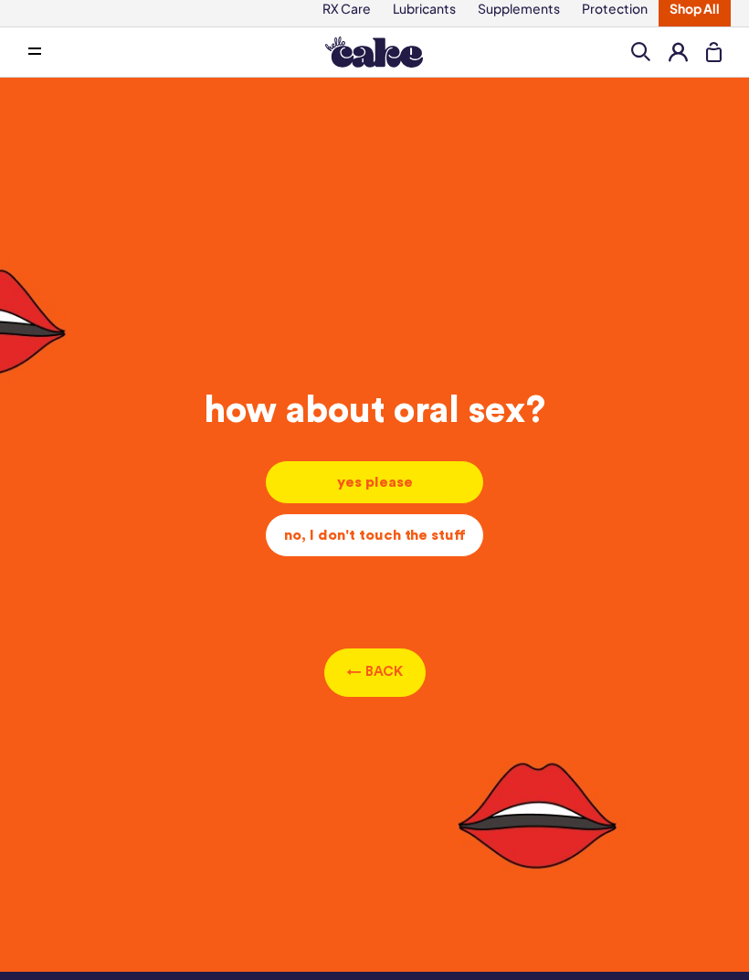
click at [318, 538] on div "no, I don't touch the stuff" at bounding box center [374, 535] width 188 height 20
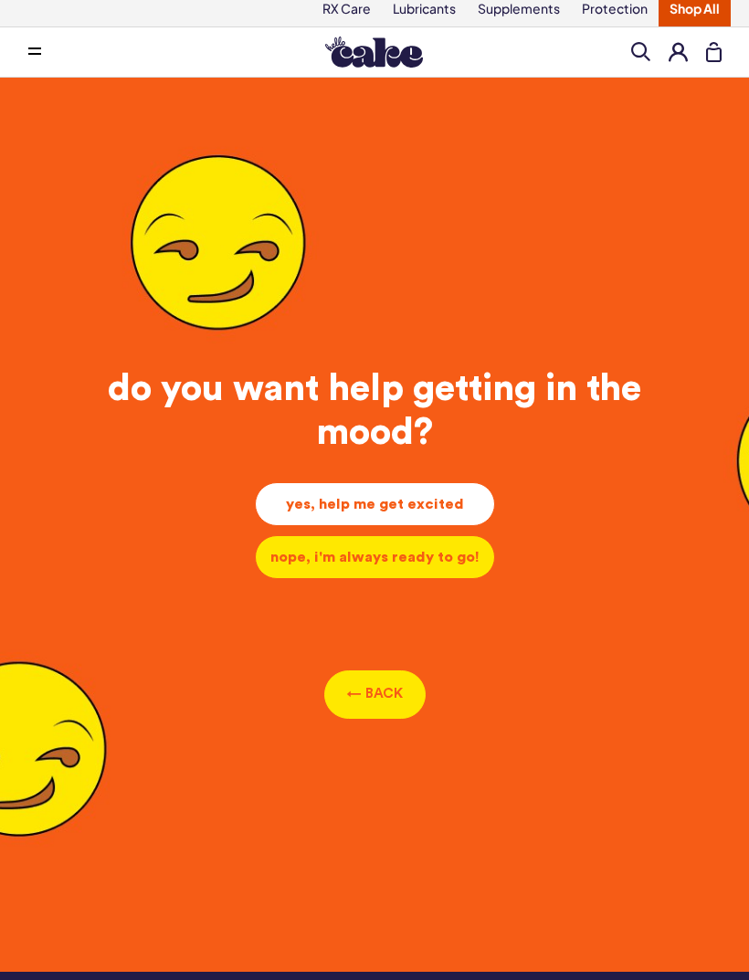
click at [322, 506] on div "yes, help me get excited" at bounding box center [374, 504] width 209 height 20
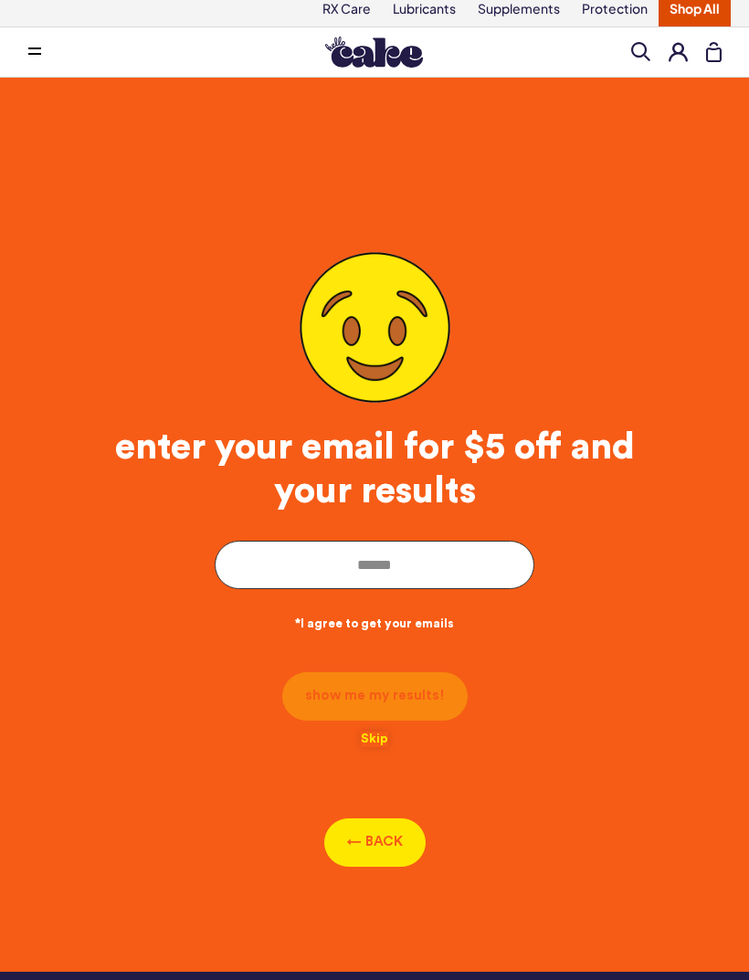
click at [378, 747] on button "Skip" at bounding box center [374, 739] width 27 height 16
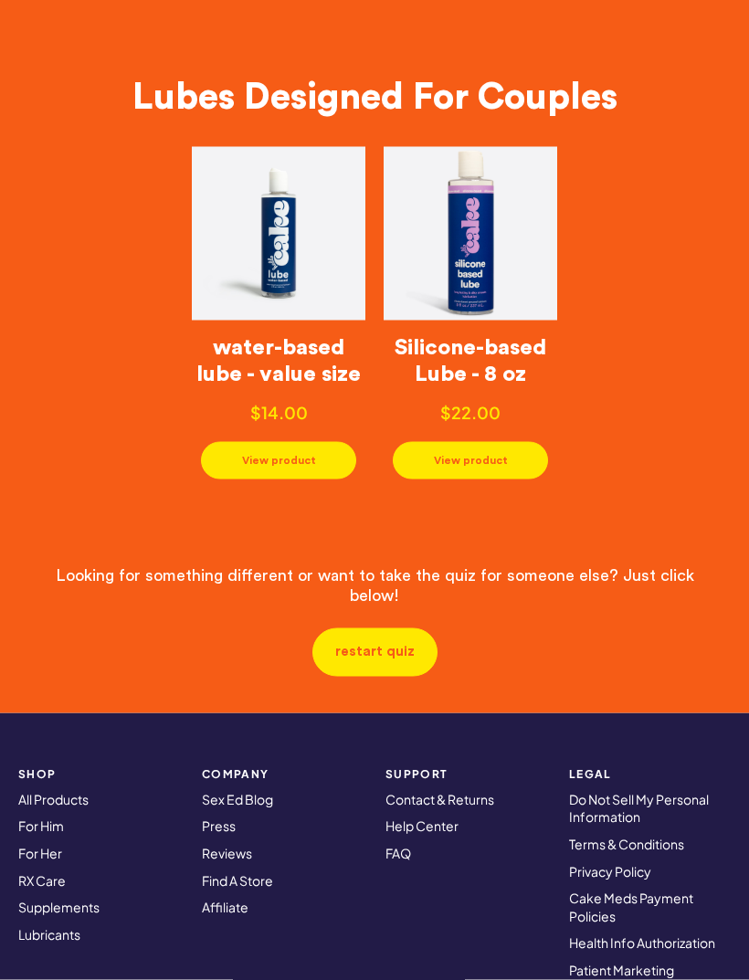
scroll to position [749, 0]
